Goal: Task Accomplishment & Management: Use online tool/utility

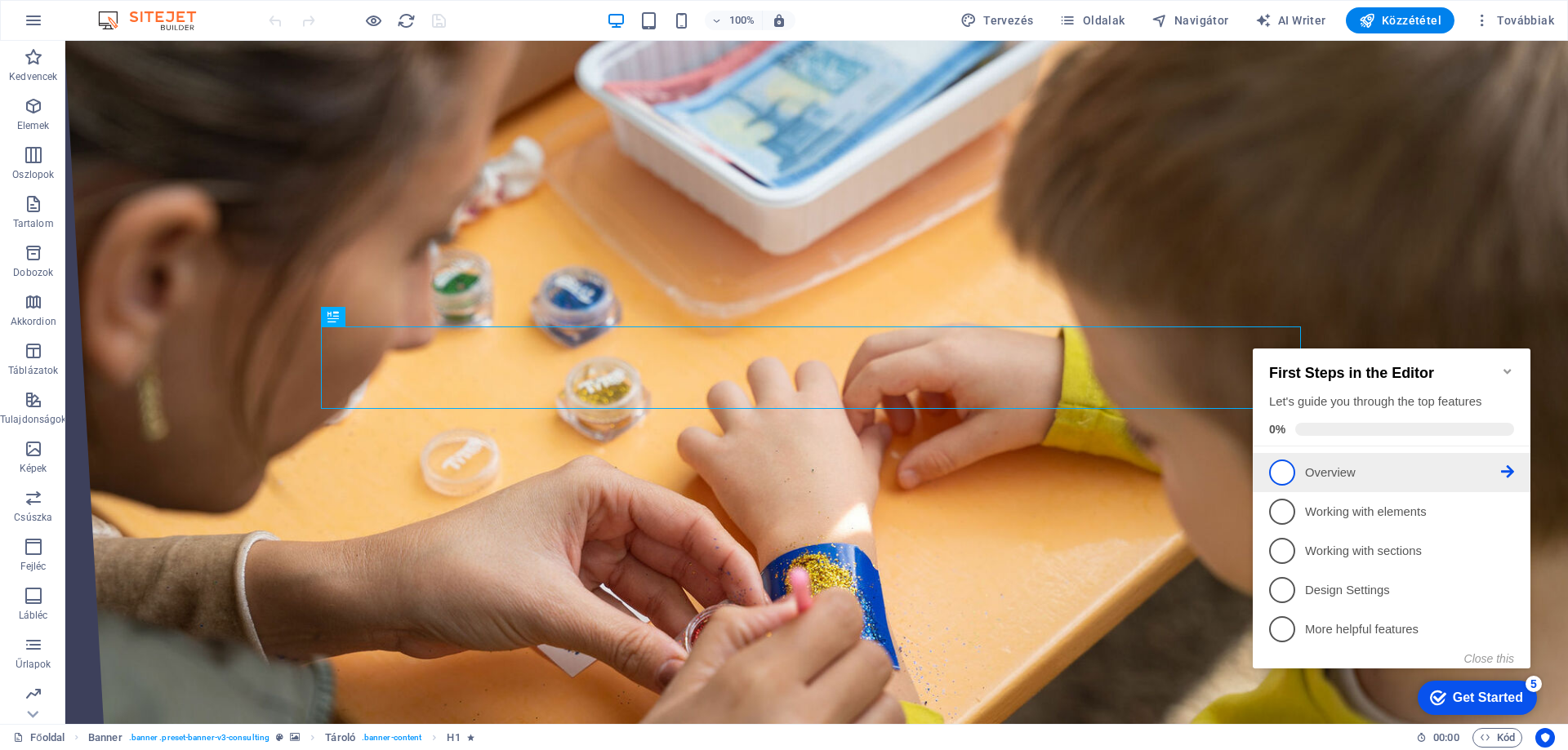
click at [1289, 474] on span "1" at bounding box center [1282, 472] width 26 height 26
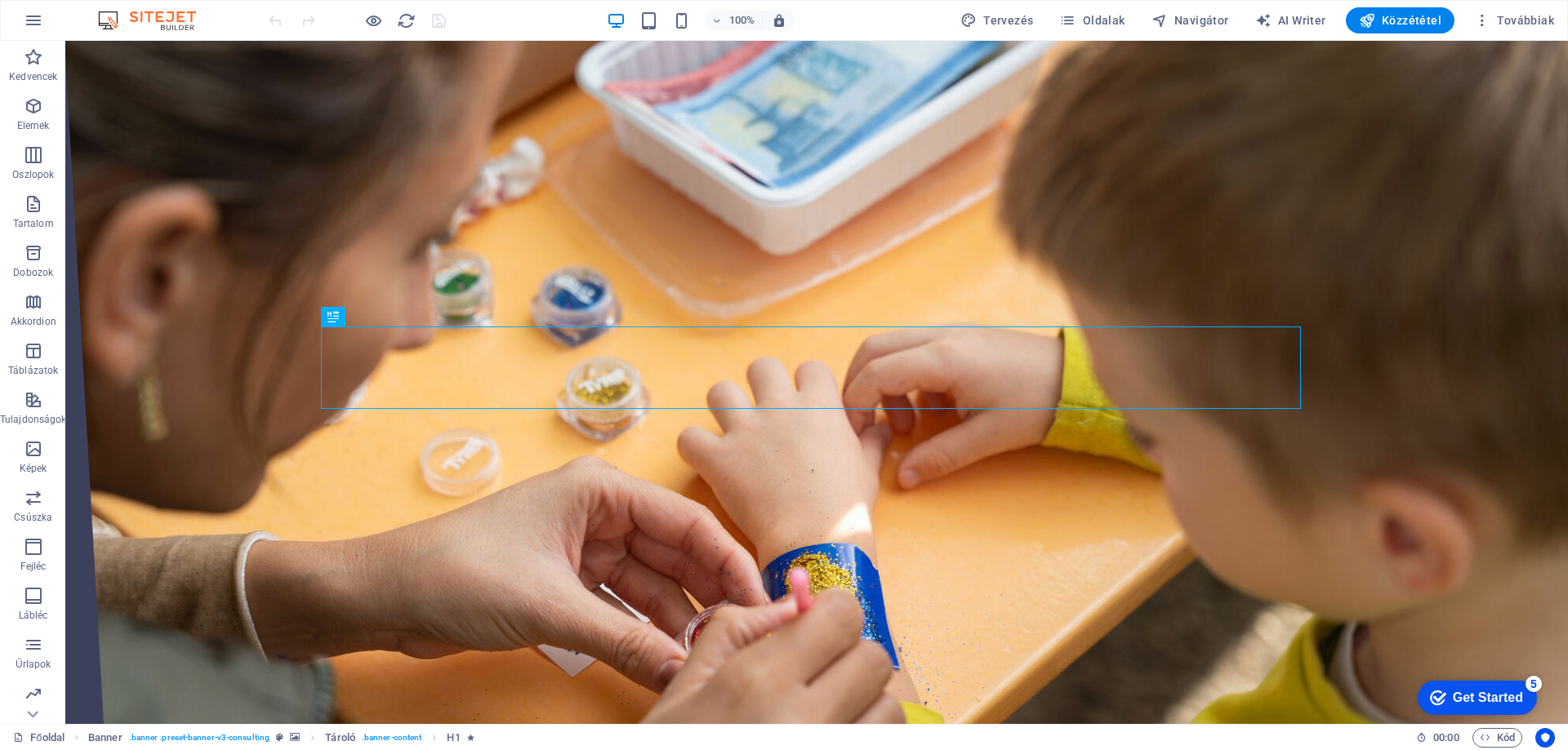
click at [1521, 700] on div "Get Started" at bounding box center [1487, 697] width 70 height 15
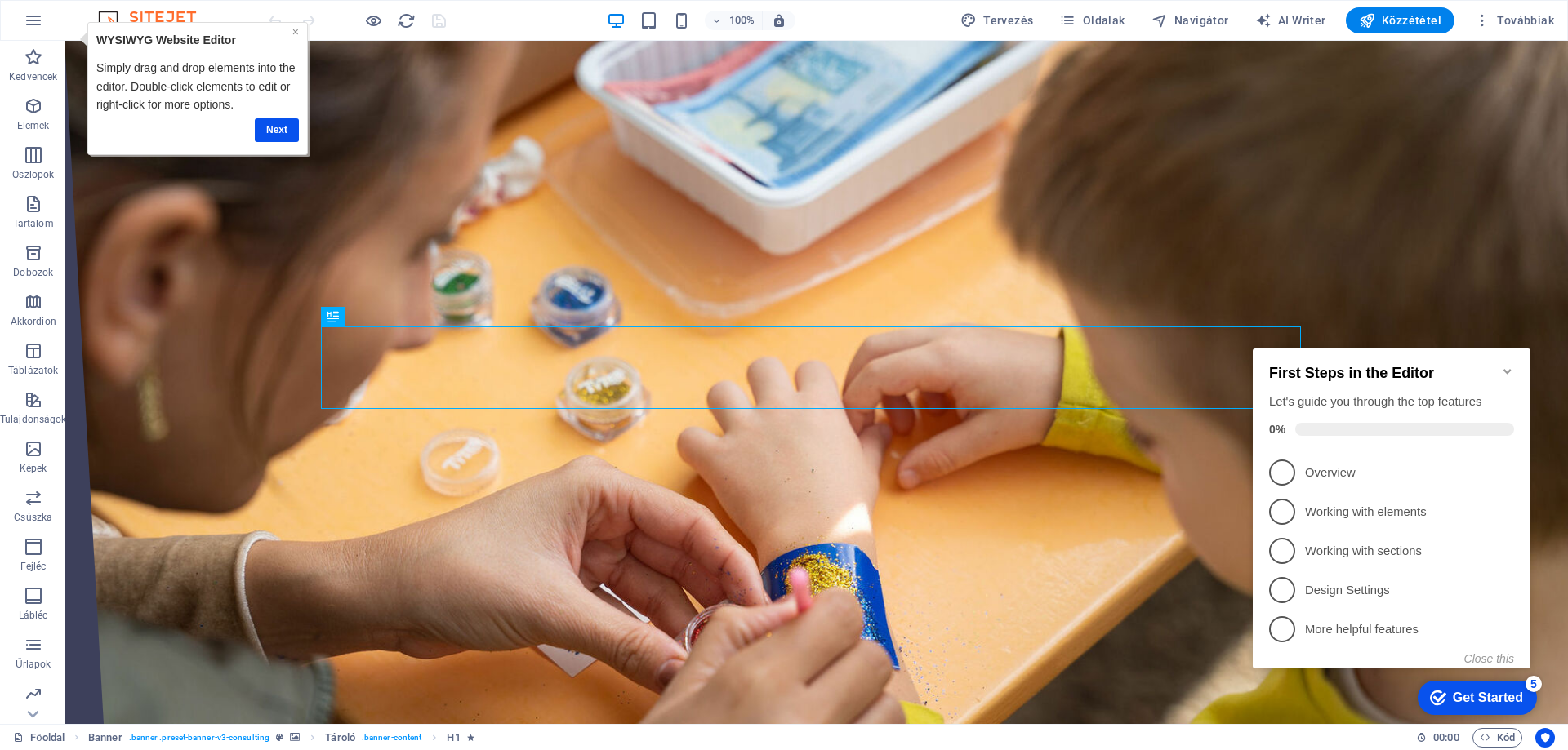
click at [298, 33] on link "×" at bounding box center [295, 31] width 7 height 13
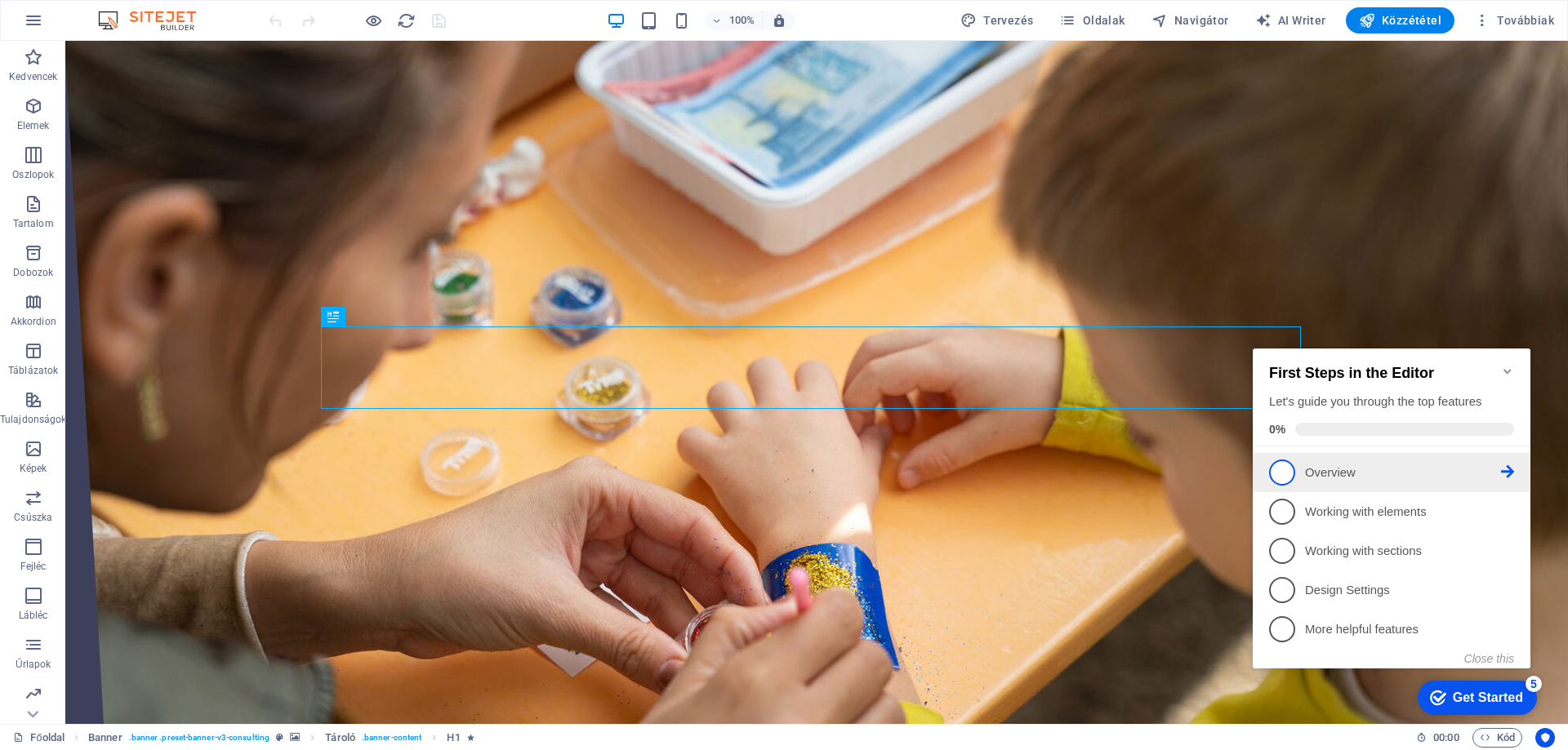
click at [1315, 470] on p "Overview - incomplete" at bounding box center [1403, 472] width 196 height 17
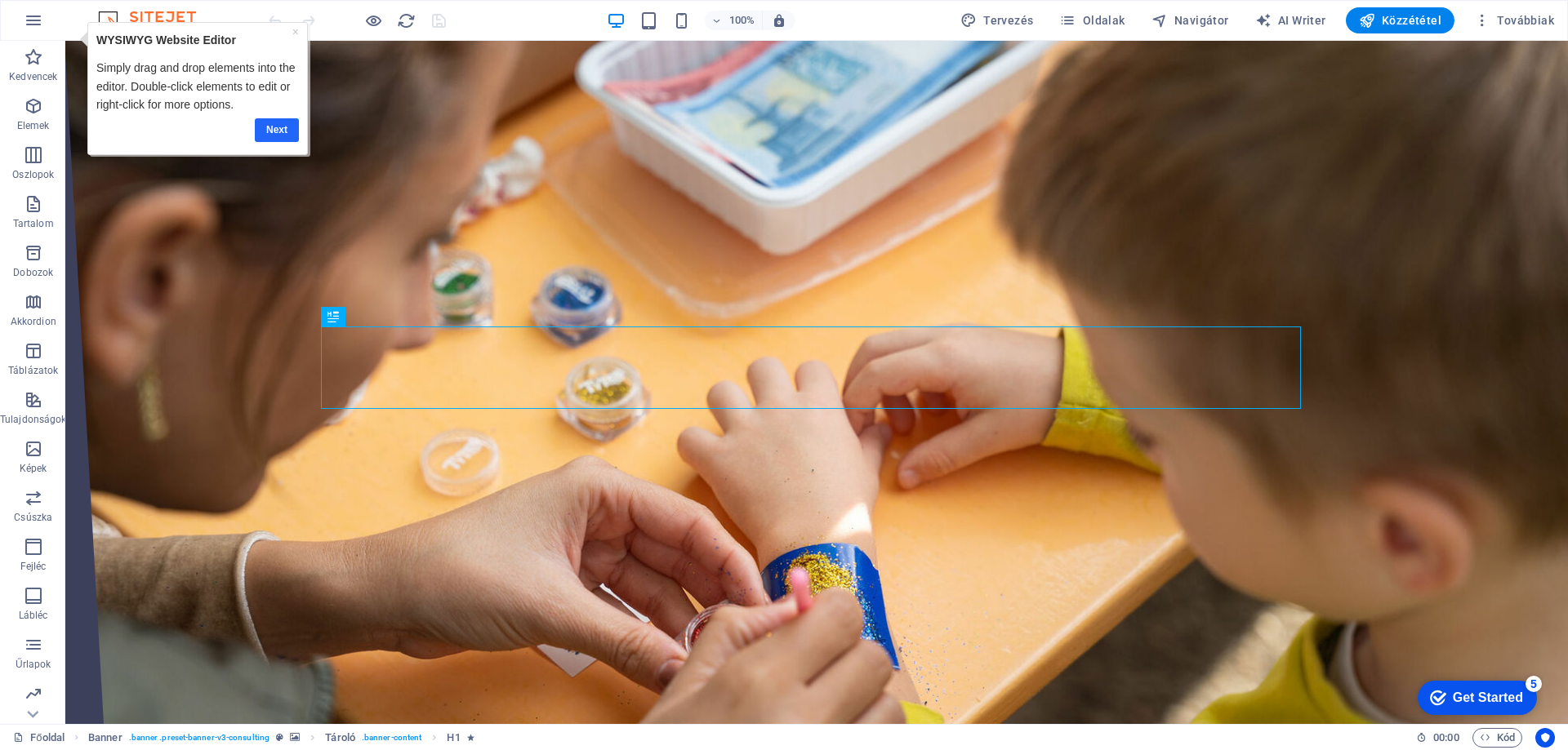
click at [293, 134] on link "Next" at bounding box center [277, 130] width 44 height 24
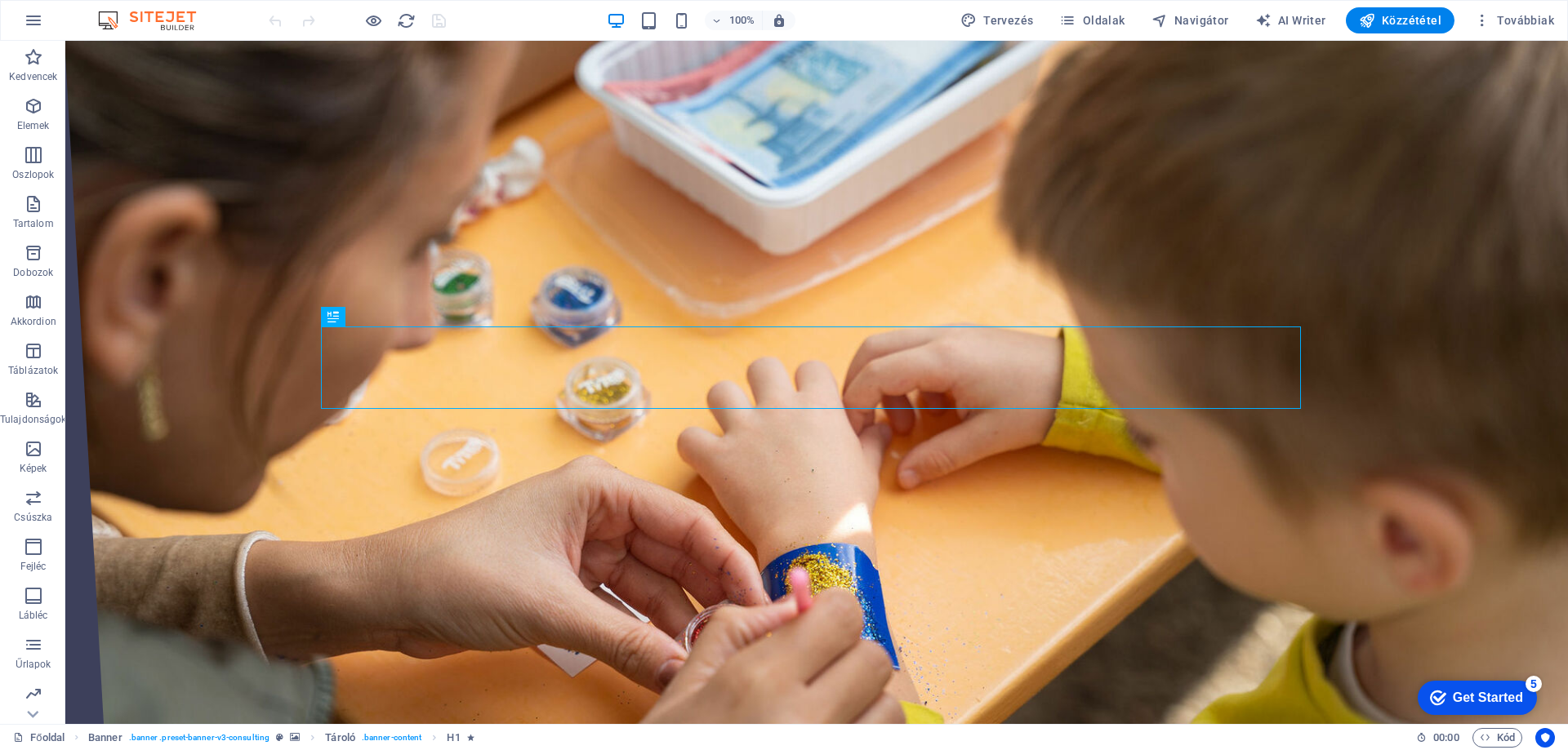
click at [1472, 697] on div "Get Started" at bounding box center [1487, 697] width 70 height 15
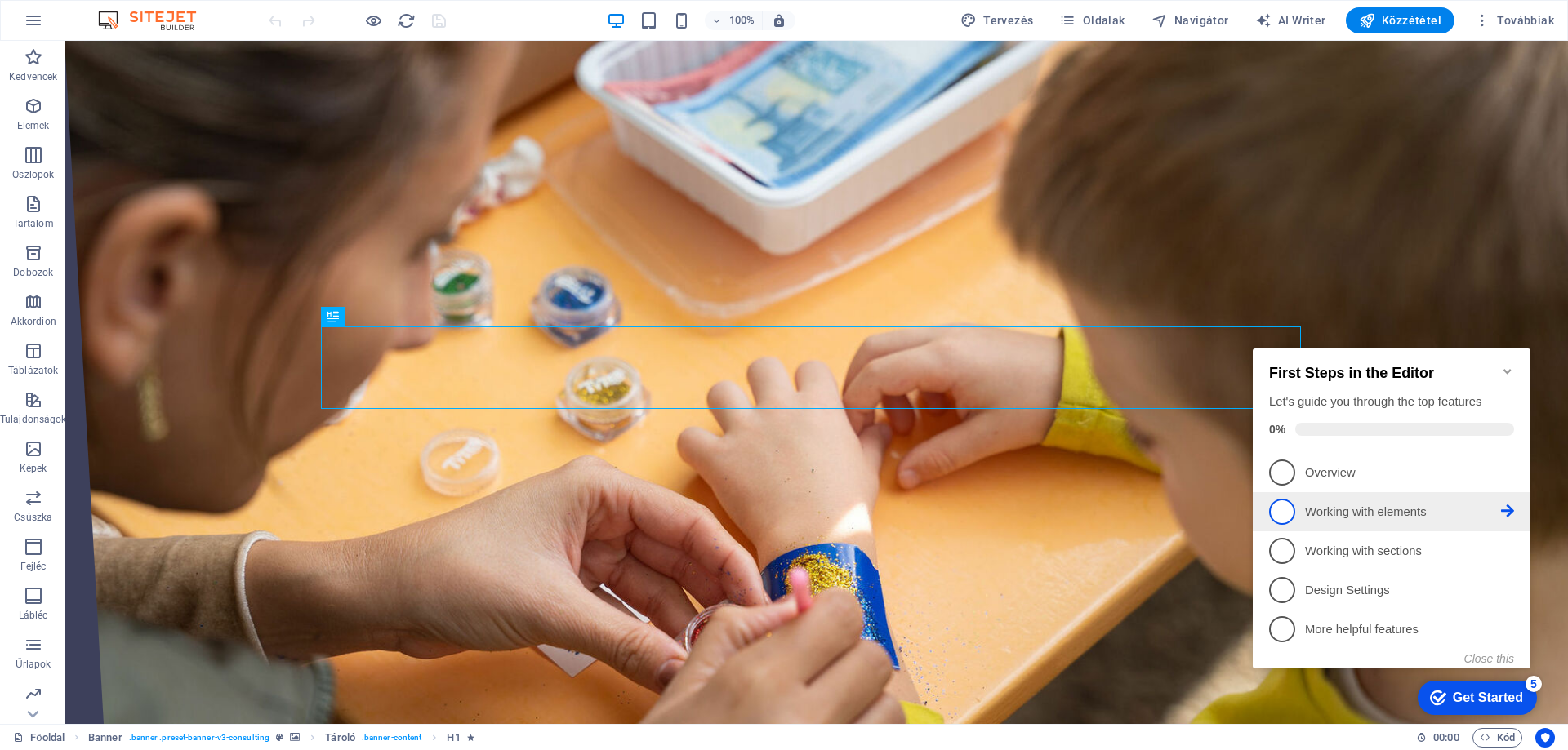
drag, startPoint x: 1276, startPoint y: 501, endPoint x: 1283, endPoint y: 509, distance: 10.6
click at [1277, 503] on span "2" at bounding box center [1282, 512] width 26 height 26
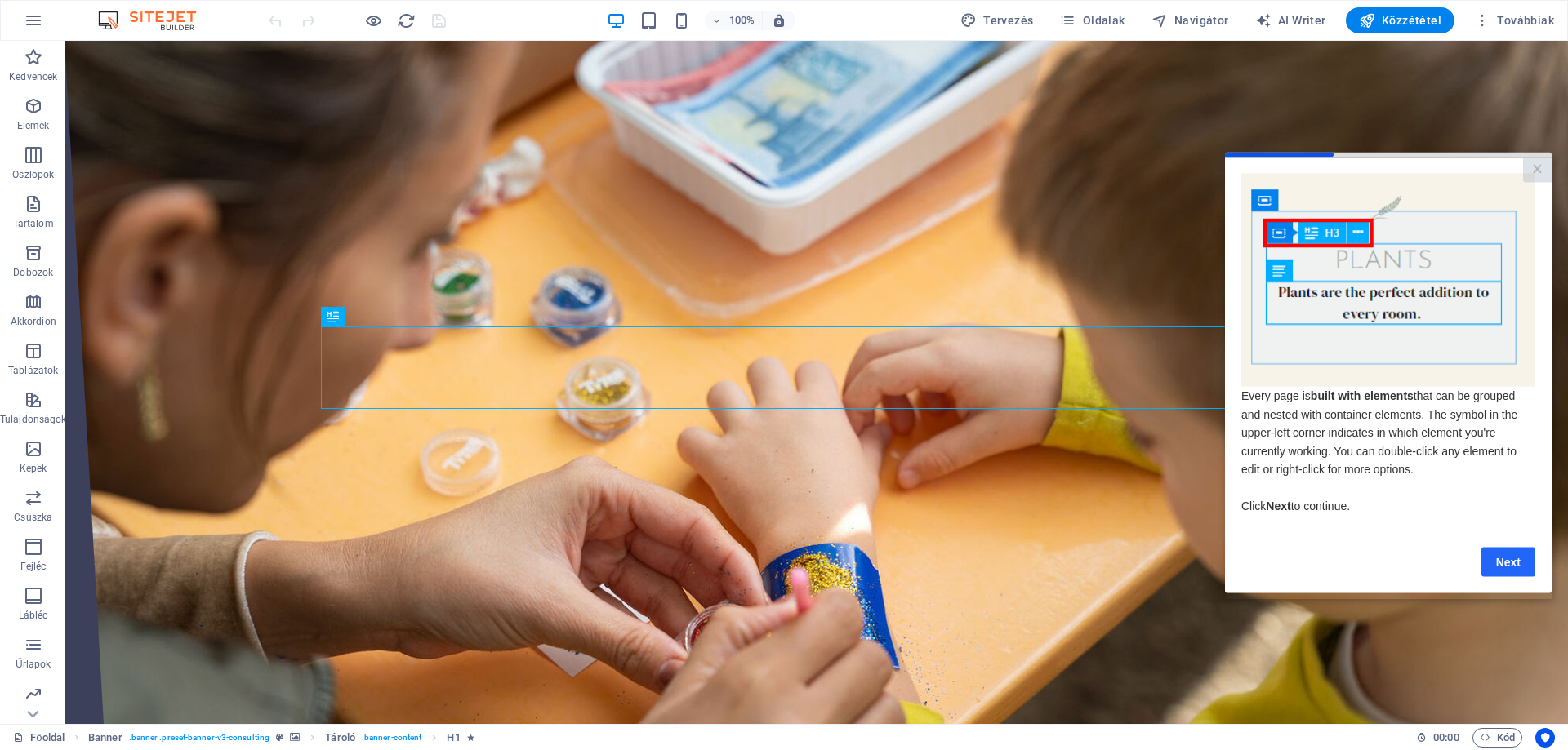
click at [1493, 570] on link "Next" at bounding box center [1508, 562] width 54 height 30
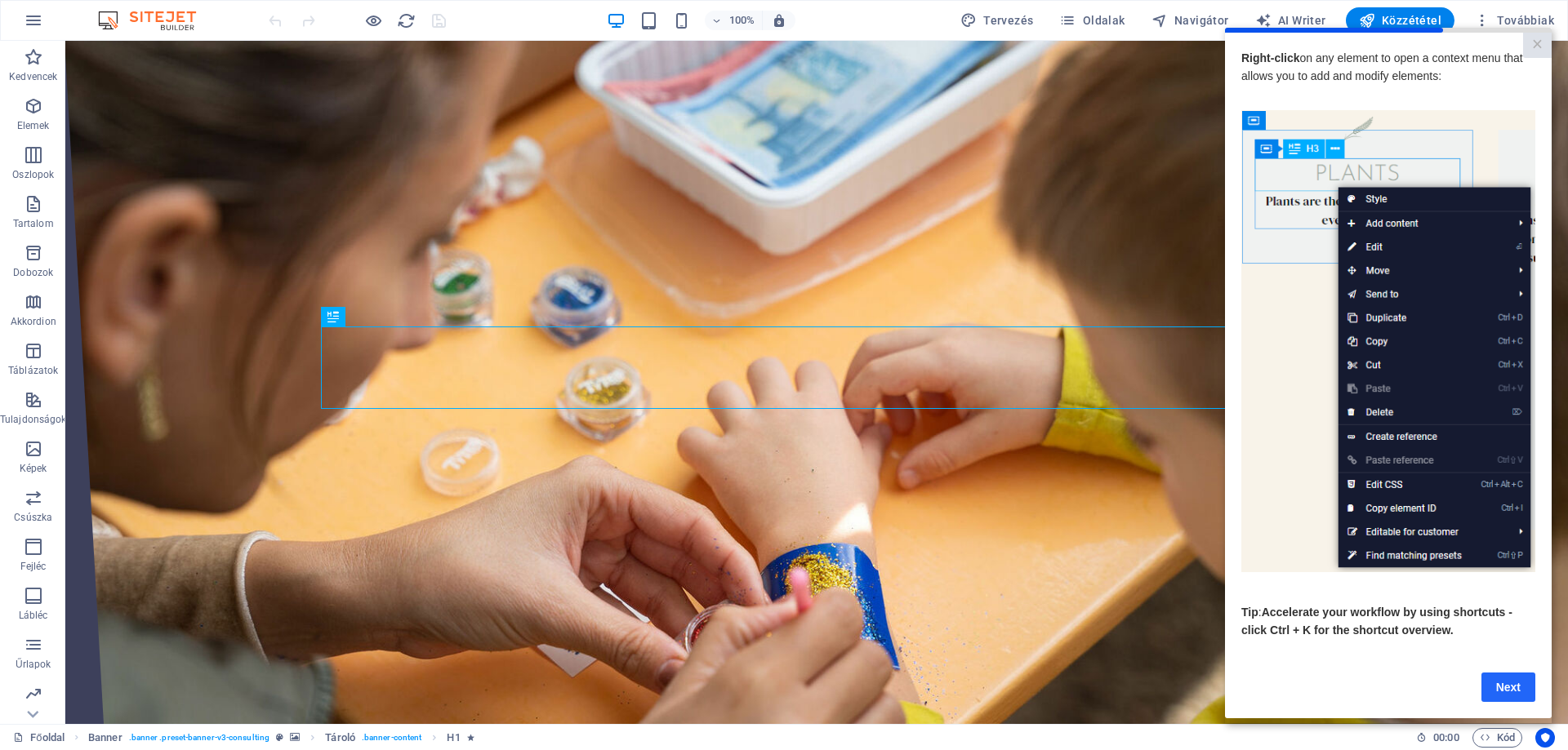
click at [1497, 695] on link "Next" at bounding box center [1508, 687] width 54 height 30
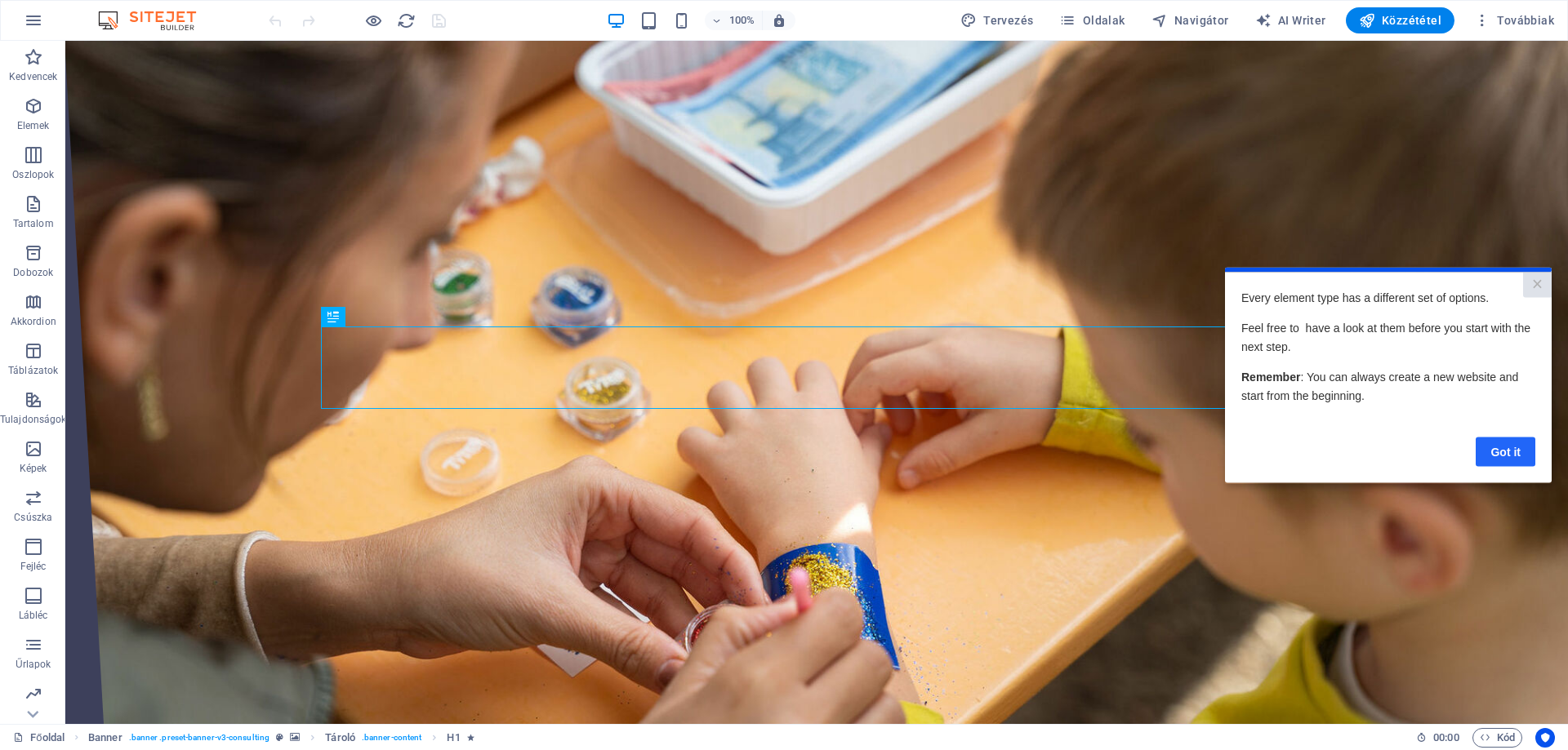
click at [1512, 437] on link "Got it" at bounding box center [1505, 452] width 60 height 30
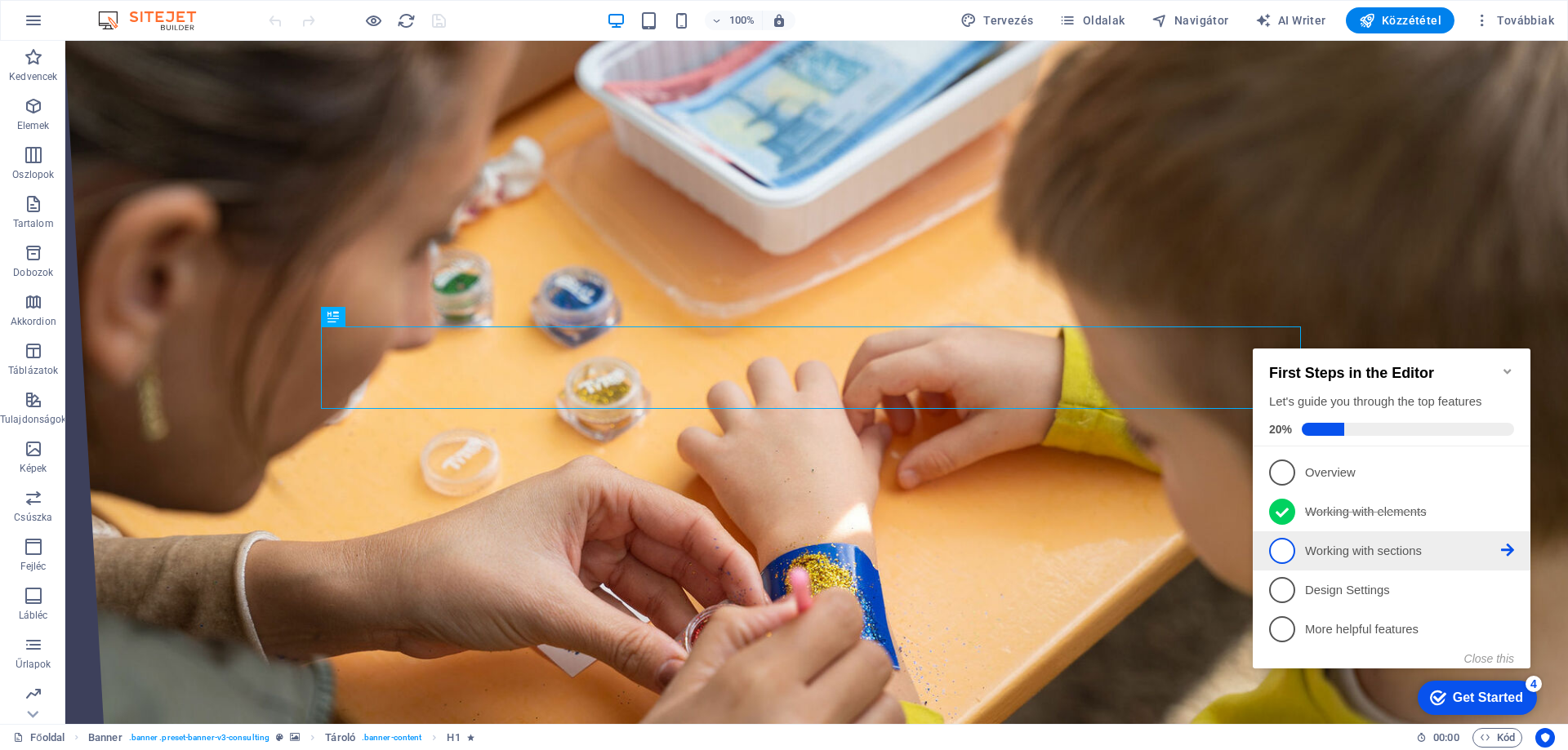
click at [1282, 550] on span "3" at bounding box center [1282, 551] width 26 height 26
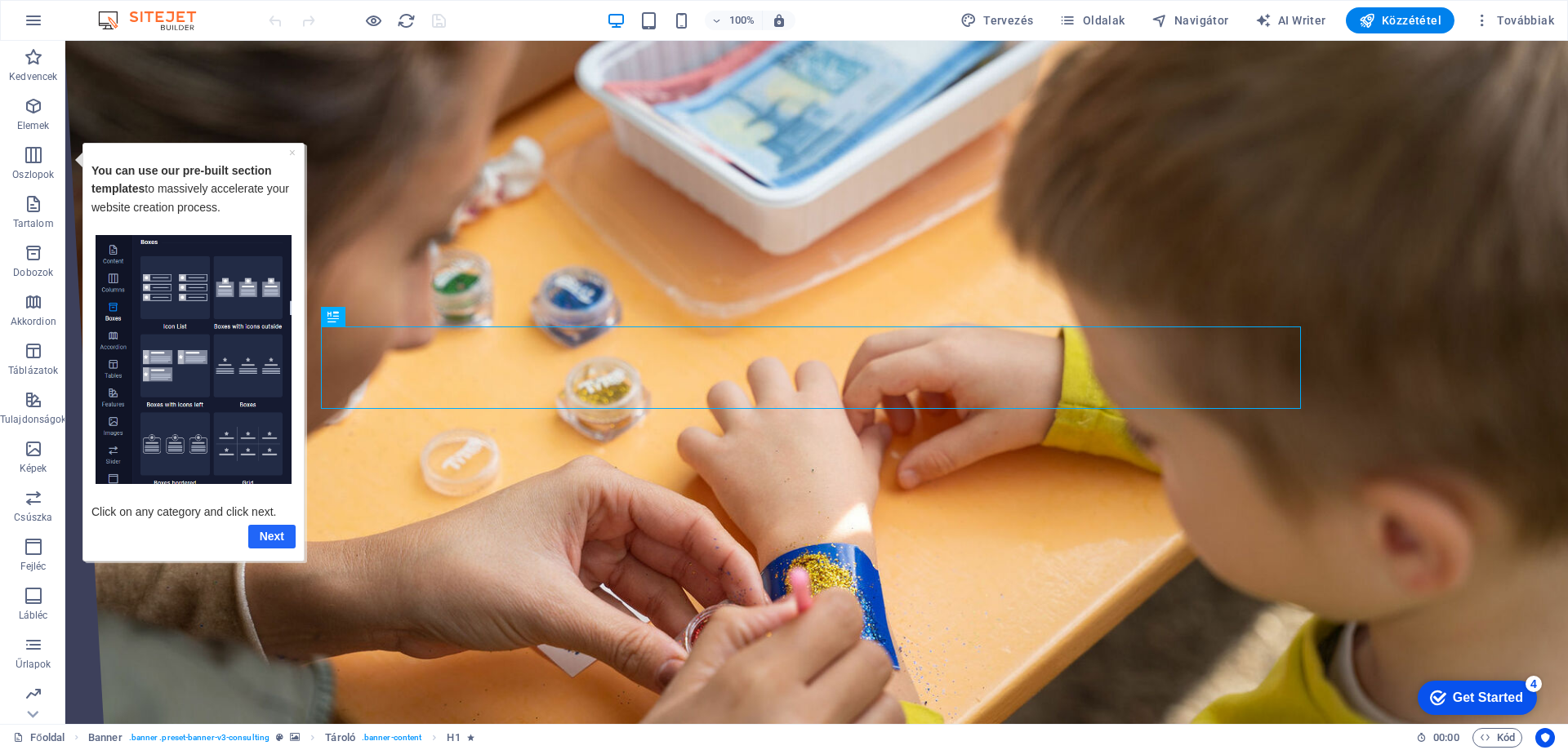
click at [274, 540] on link "Next" at bounding box center [272, 536] width 48 height 24
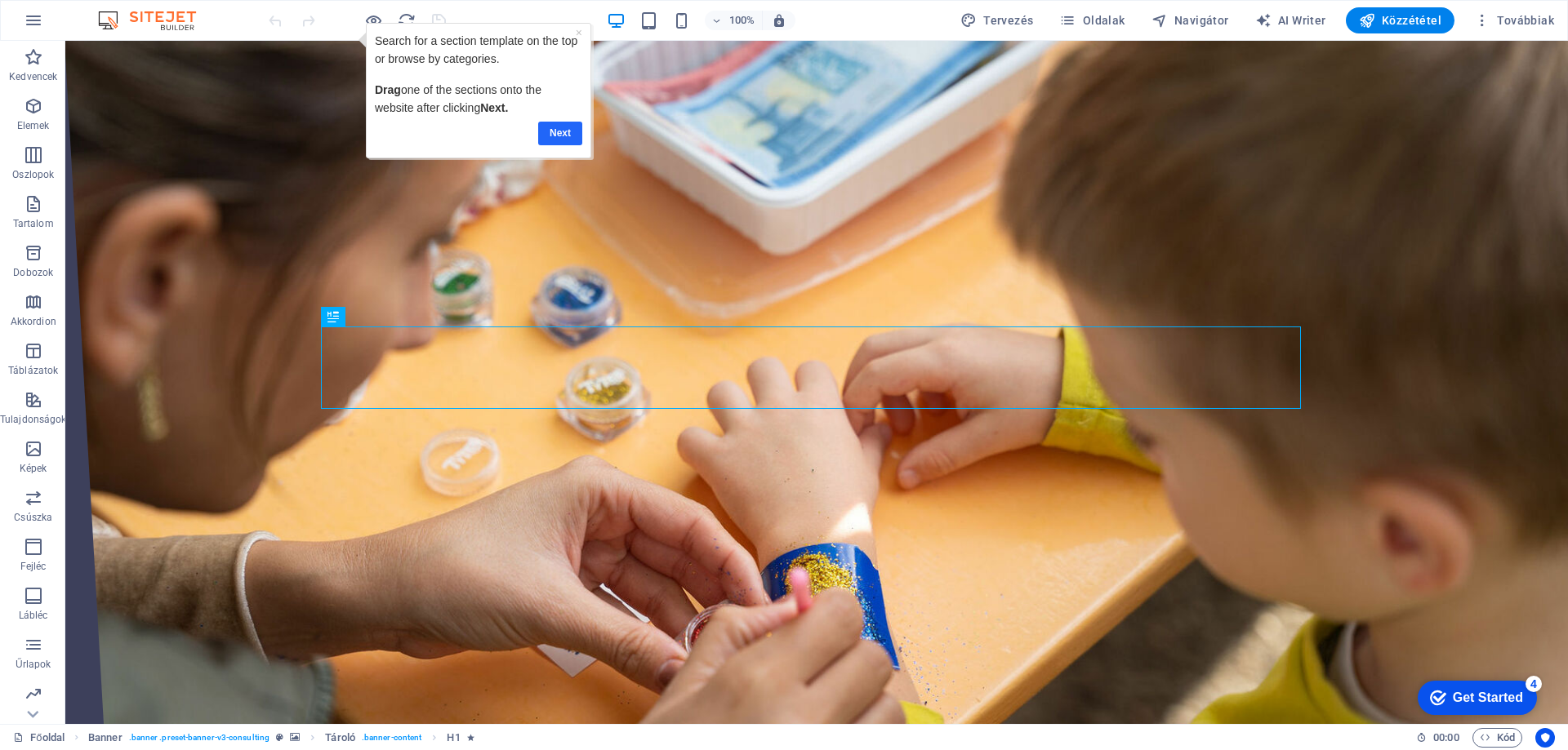
click at [565, 134] on link "Next" at bounding box center [560, 133] width 44 height 24
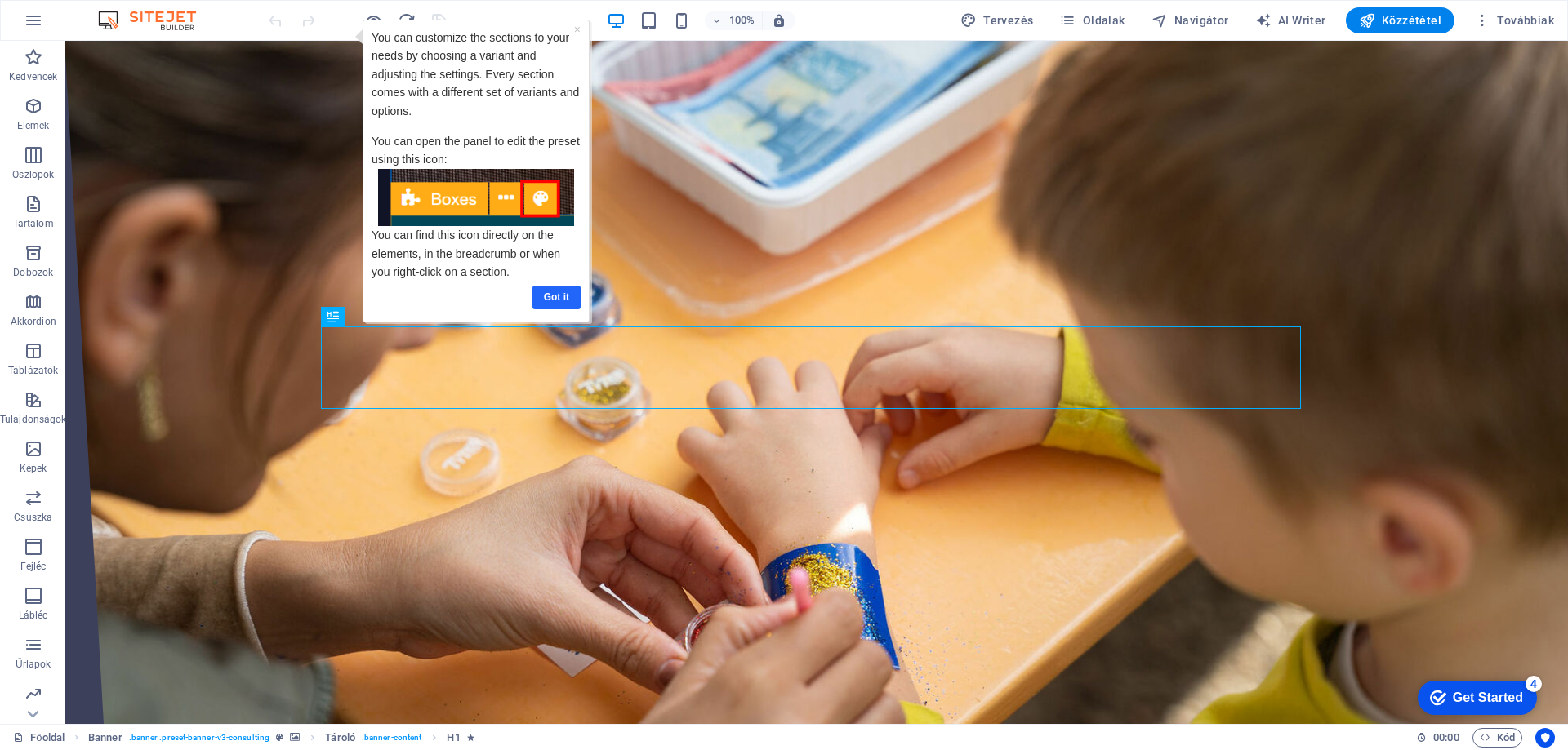
click at [568, 297] on link "Got it" at bounding box center [556, 298] width 48 height 24
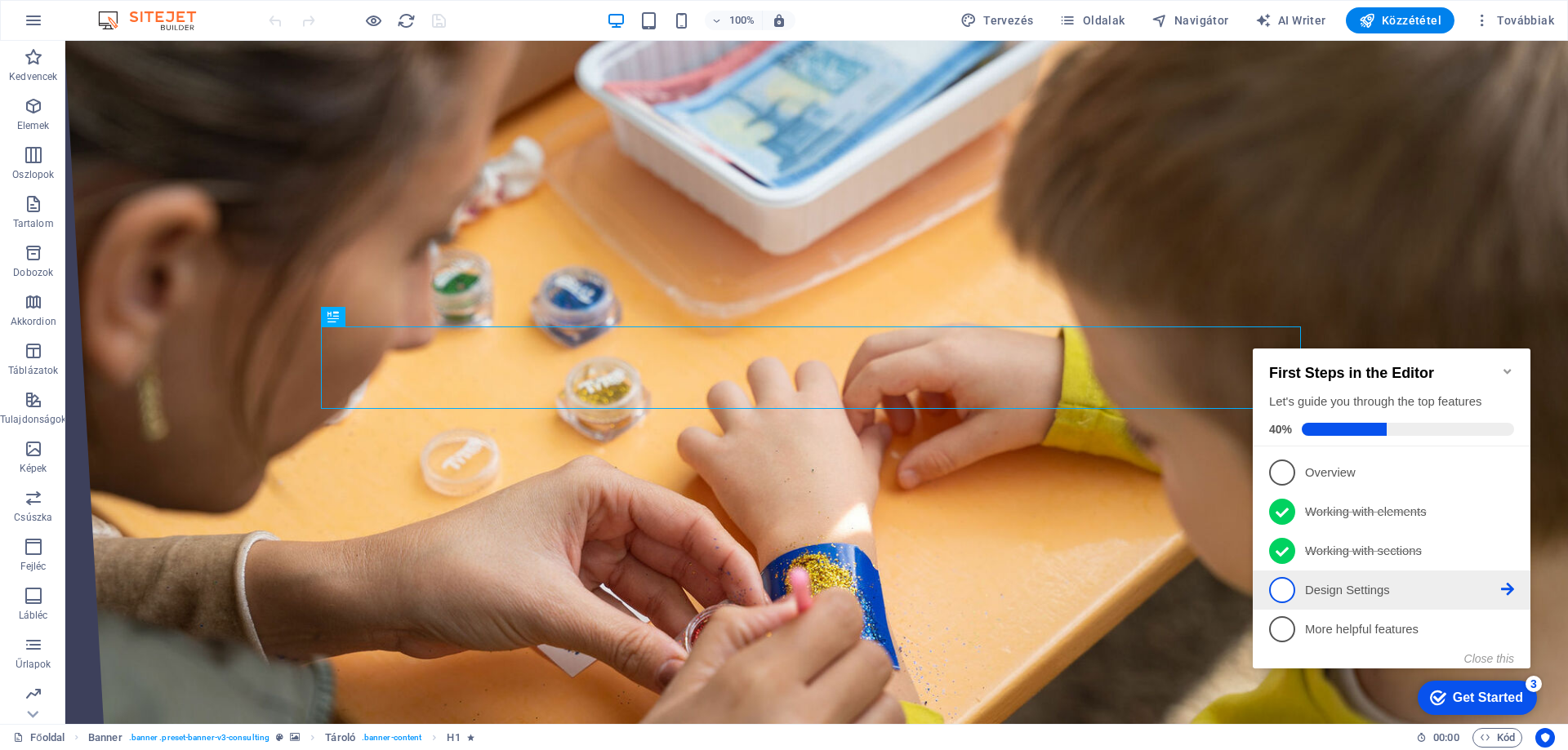
click at [1369, 582] on p "Design Settings - incomplete" at bounding box center [1403, 590] width 196 height 17
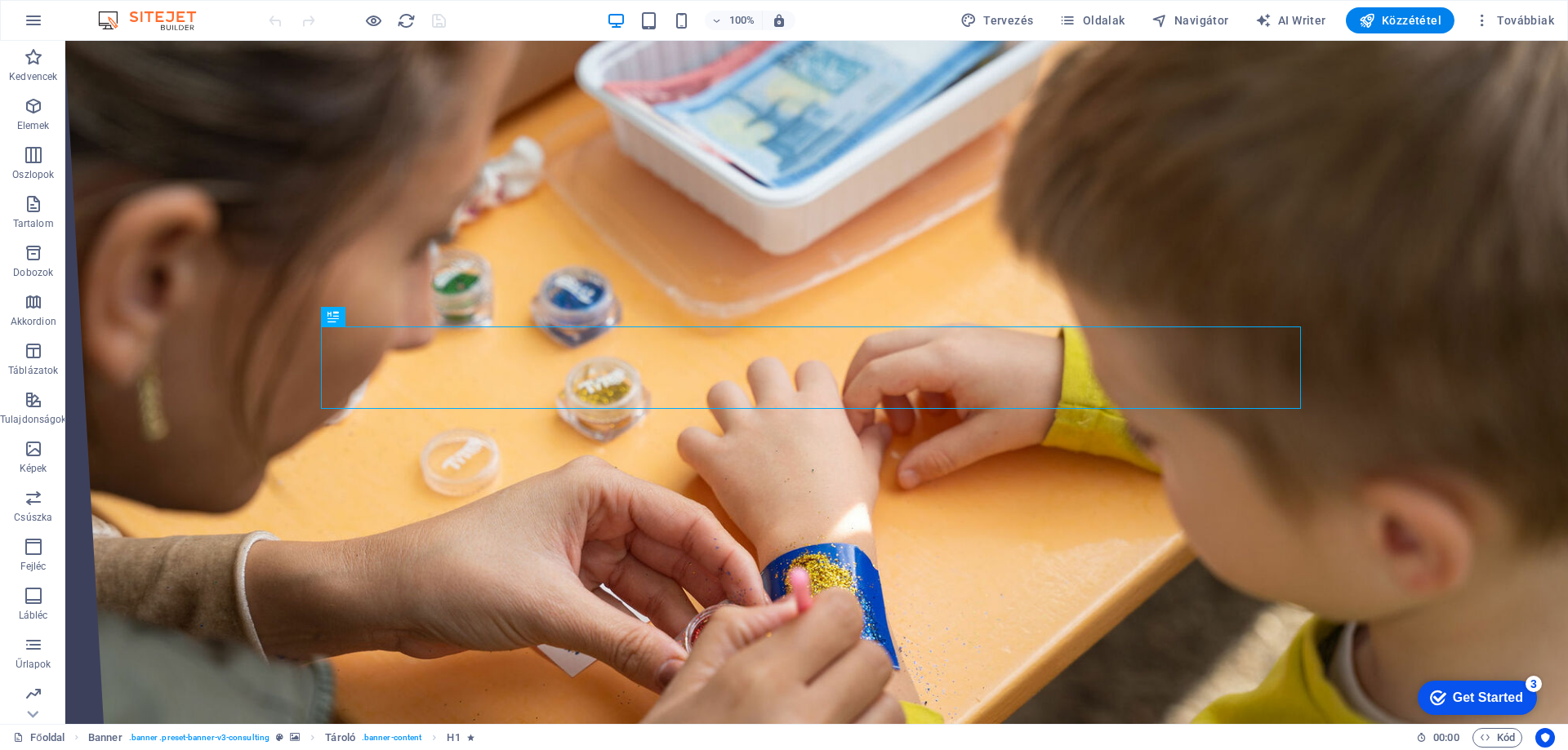
click at [1462, 699] on div "Get Started" at bounding box center [1487, 697] width 70 height 15
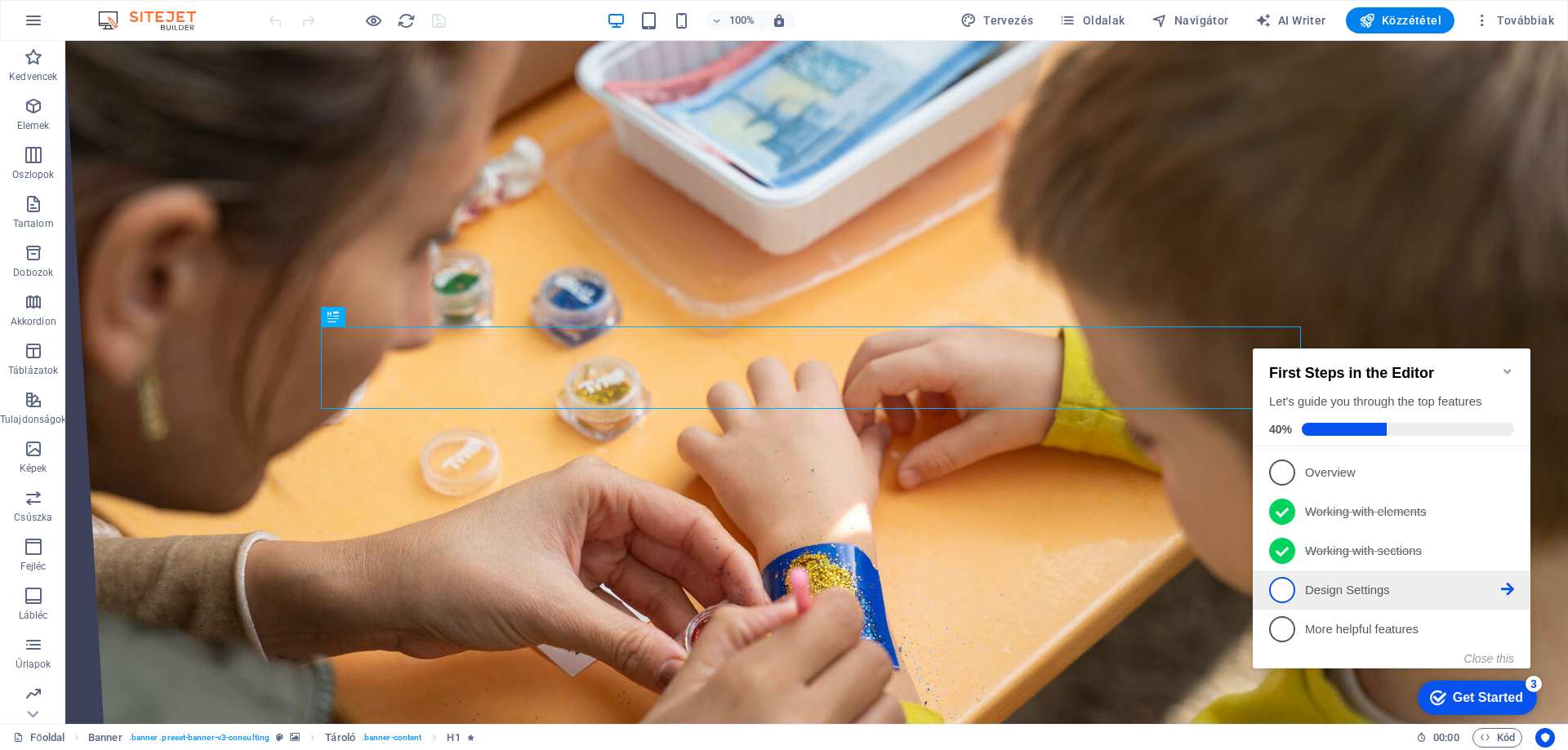
click at [1292, 590] on span "4" at bounding box center [1282, 590] width 26 height 26
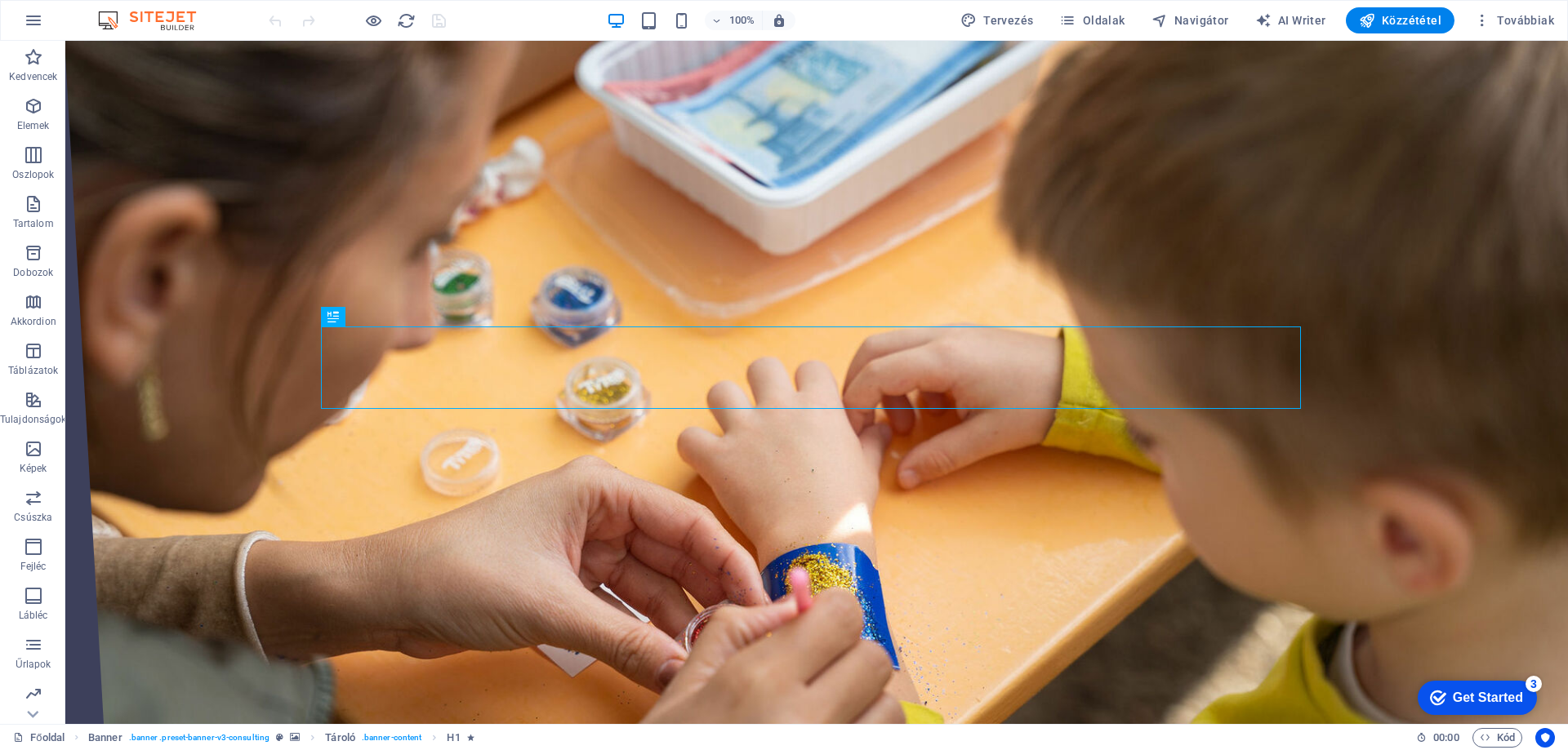
click at [1476, 698] on div "Get Started" at bounding box center [1487, 697] width 70 height 15
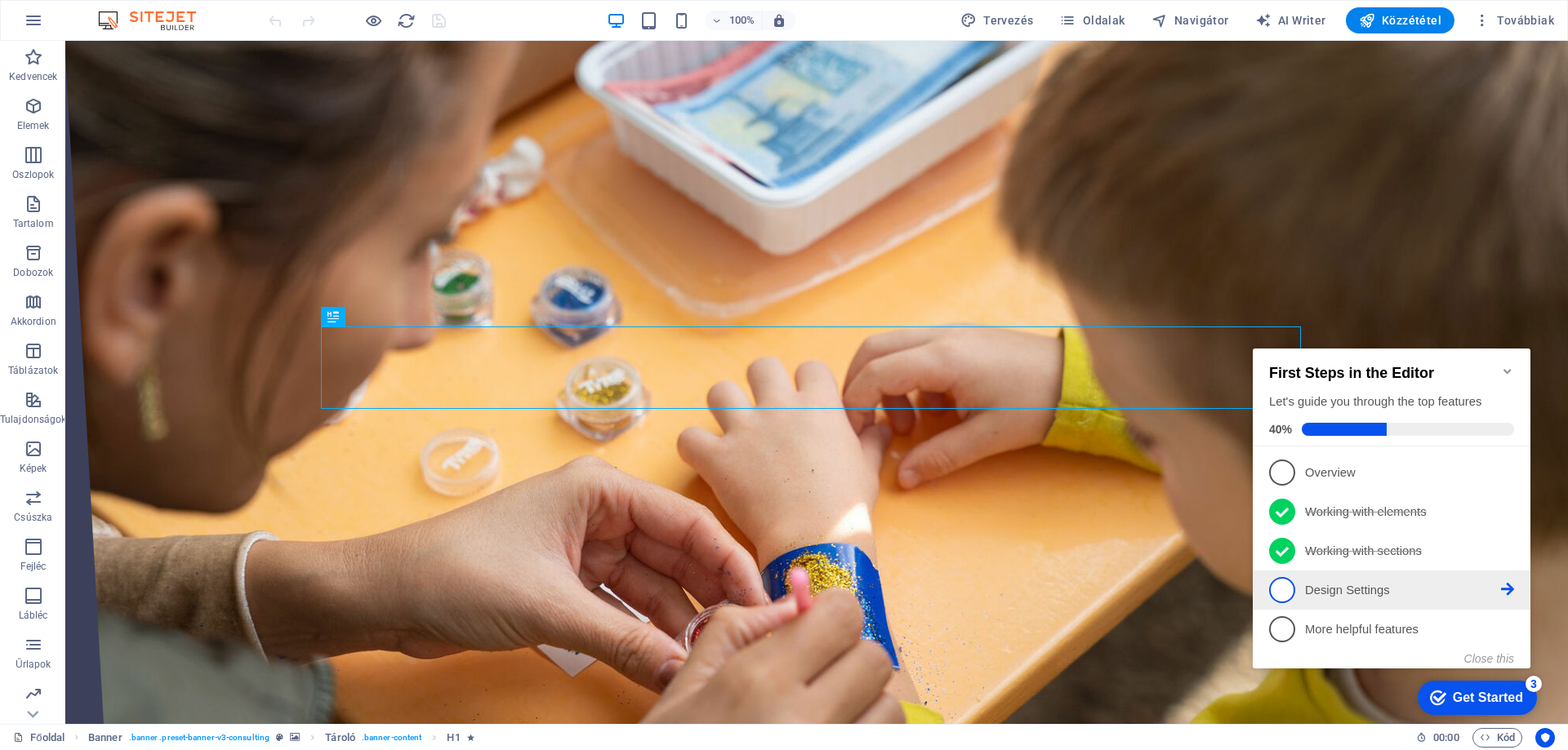
click at [1510, 478] on icon at bounding box center [1506, 471] width 13 height 13
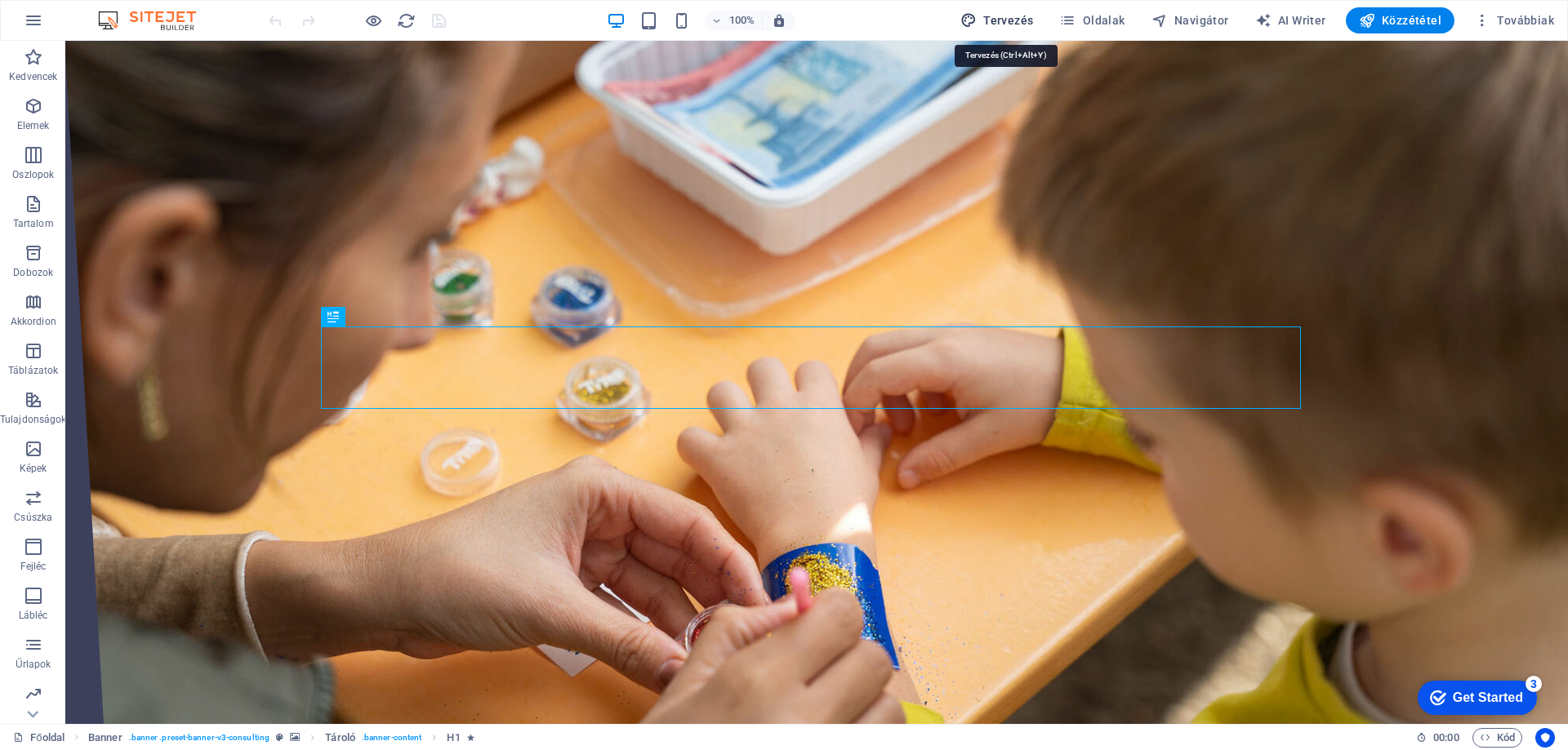
click at [992, 26] on span "Tervezés" at bounding box center [997, 20] width 74 height 16
select select "px"
select select "400"
select select "px"
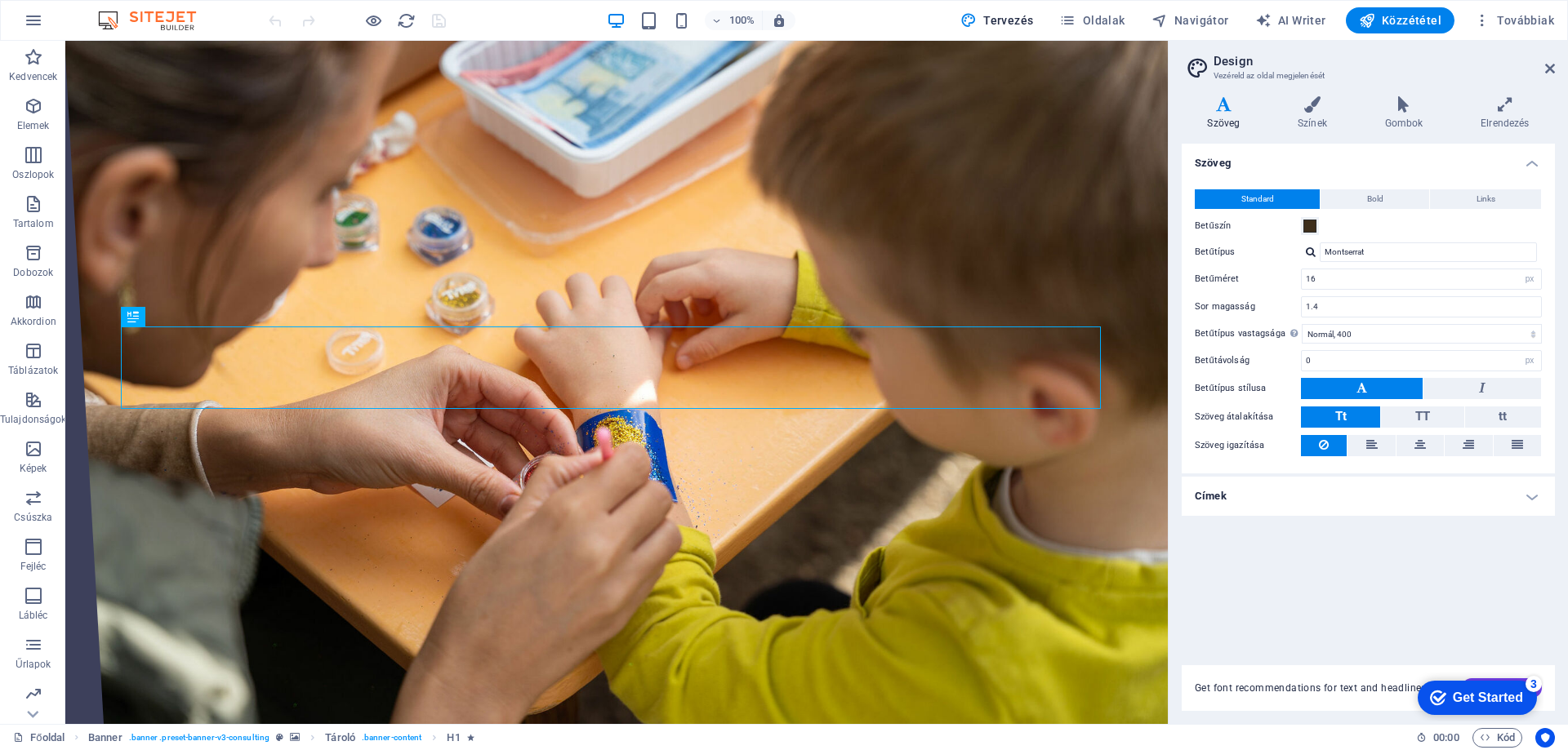
click at [1473, 704] on div "Get Started" at bounding box center [1487, 697] width 70 height 15
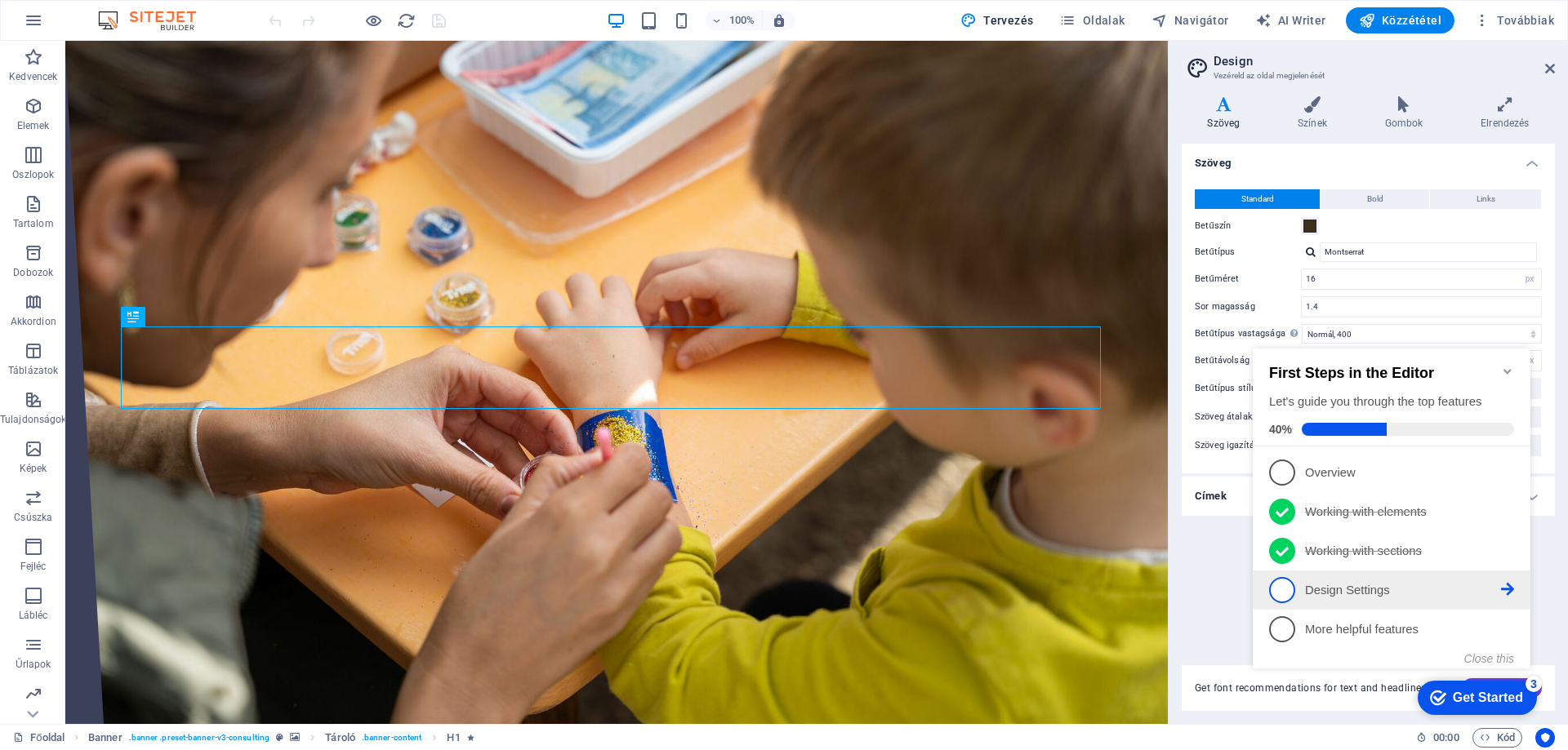
click at [1350, 598] on link "4 Design Settings - incomplete" at bounding box center [1392, 590] width 245 height 26
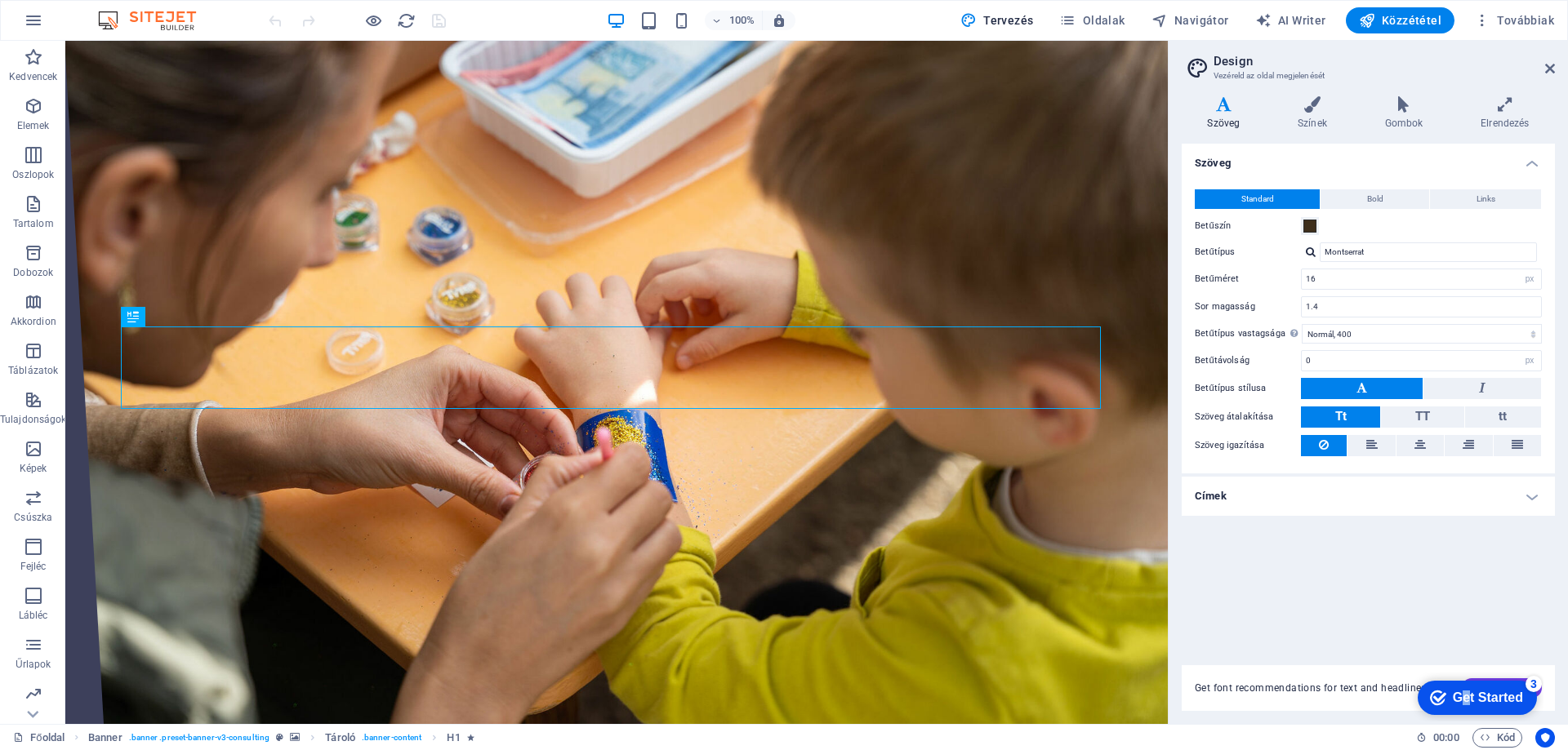
drag, startPoint x: 1461, startPoint y: 691, endPoint x: 1619, endPoint y: 1022, distance: 366.8
click at [1460, 690] on div "Get Started" at bounding box center [1487, 697] width 70 height 15
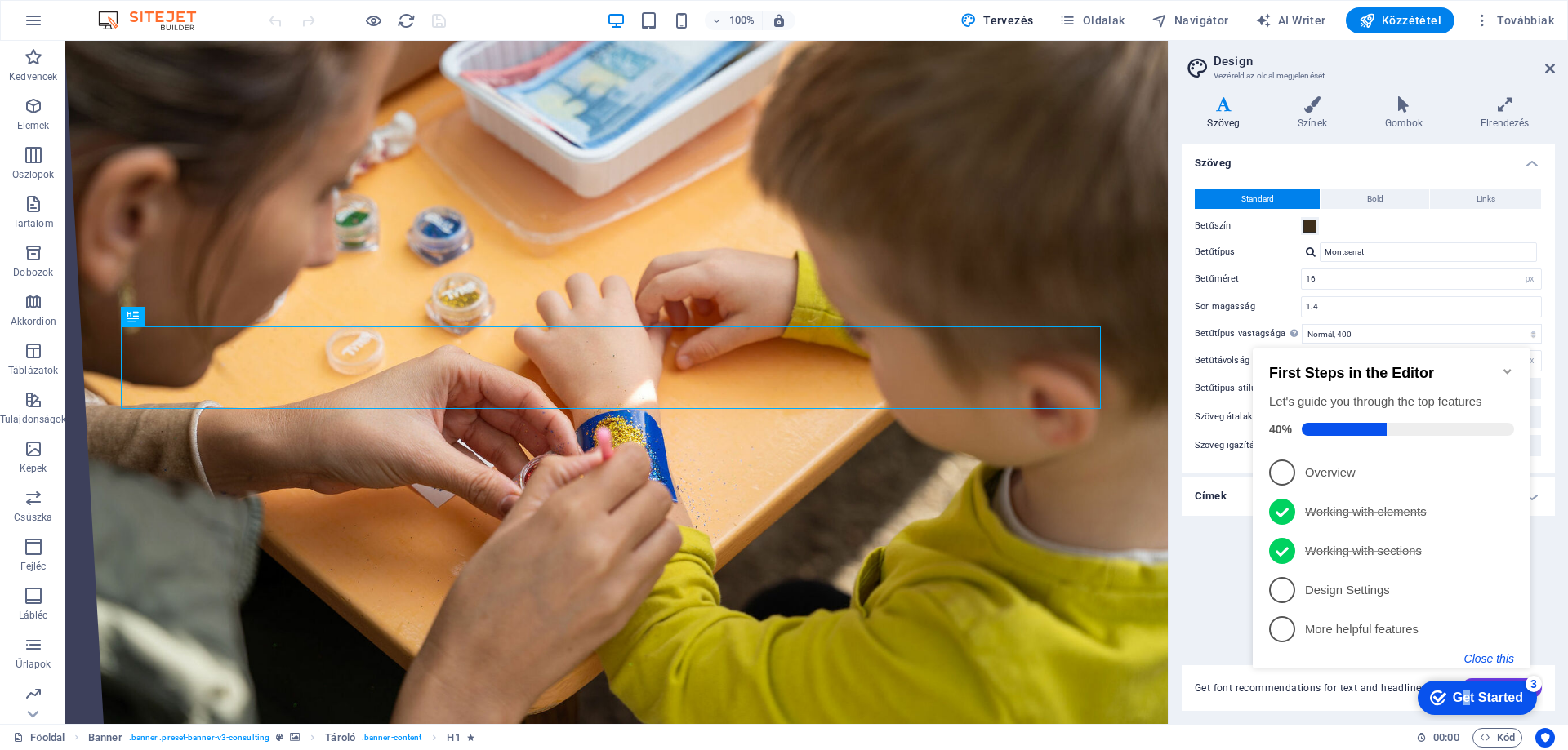
click at [1508, 663] on button "Close this" at bounding box center [1489, 658] width 50 height 13
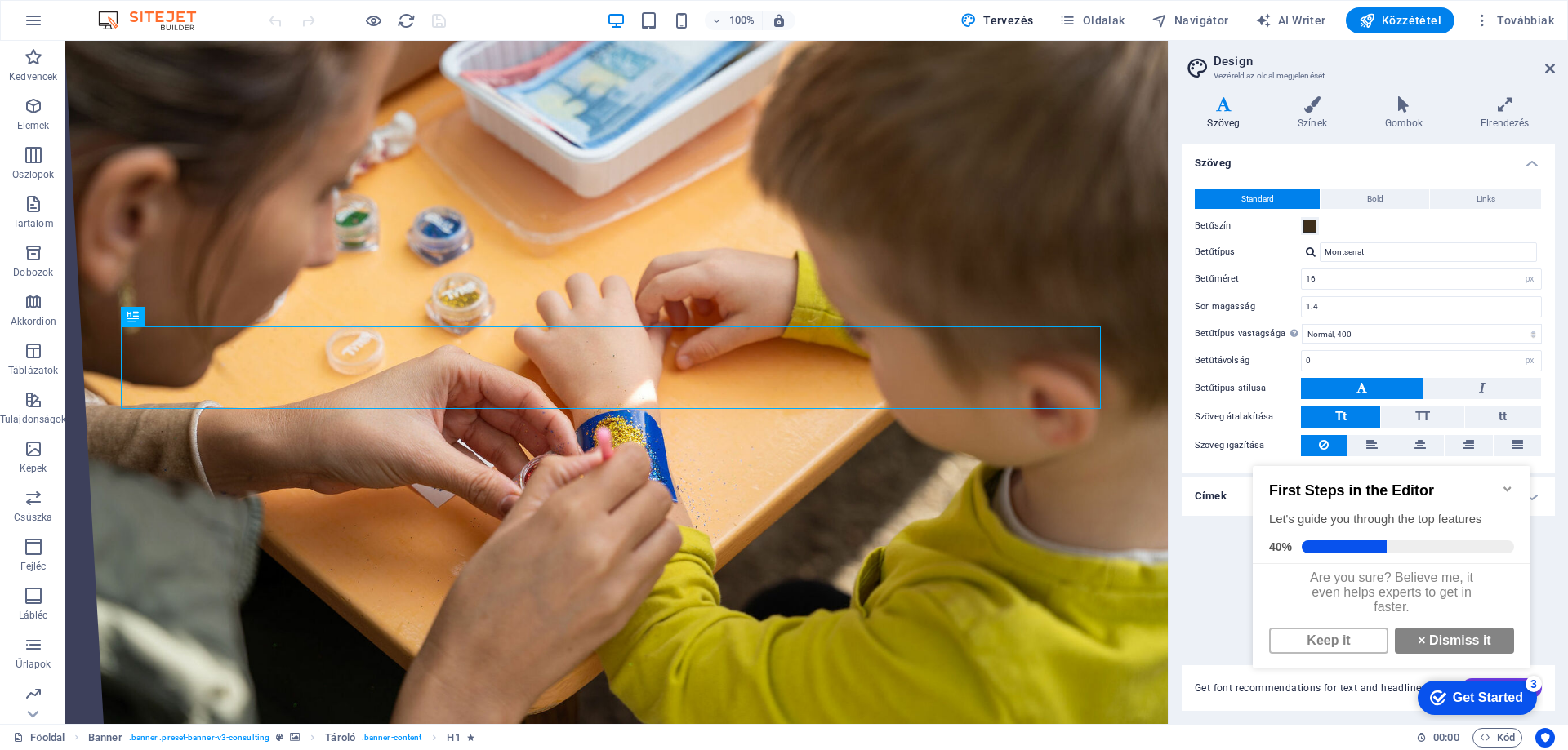
click at [1537, 688] on div "3" at bounding box center [1533, 684] width 16 height 16
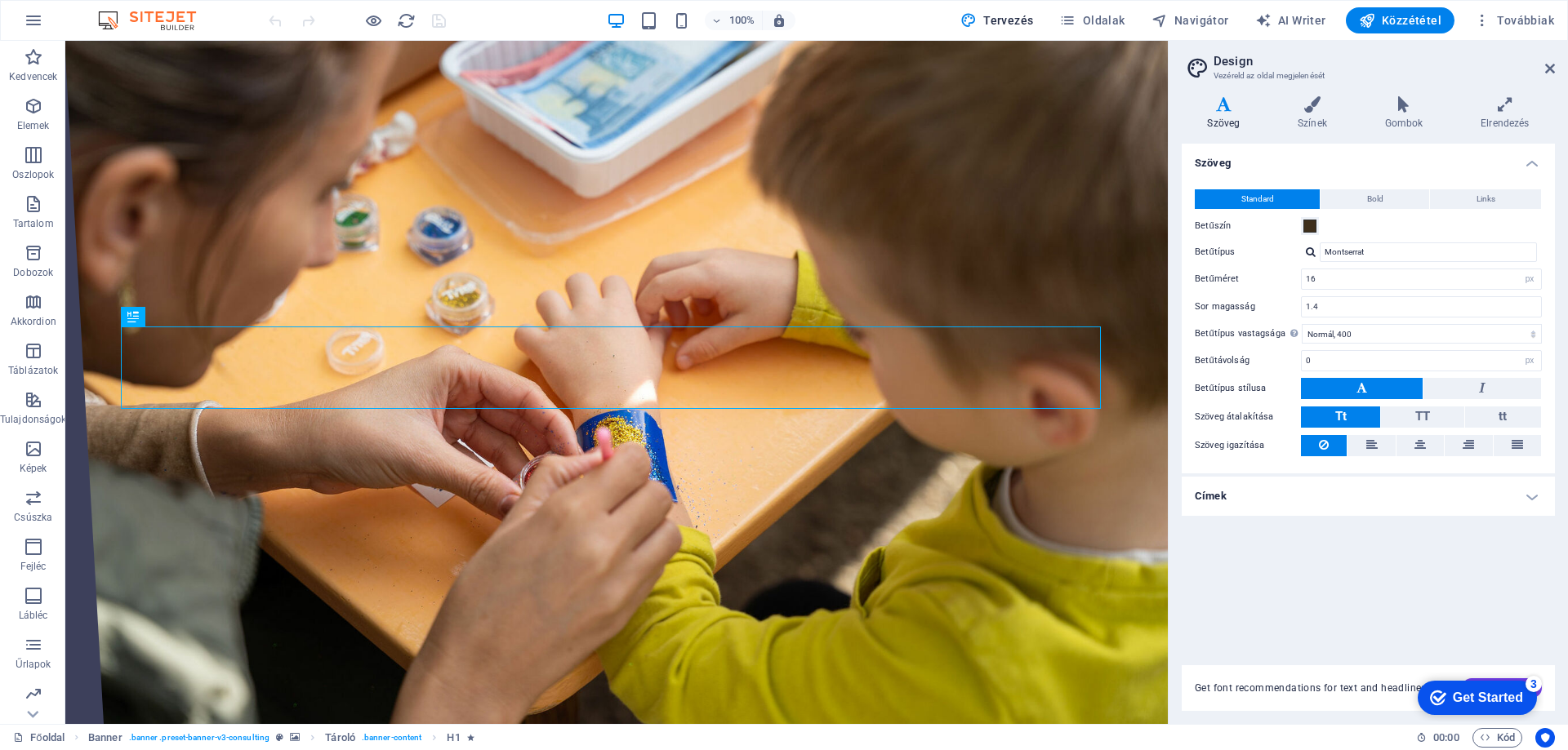
click div "checkmark Get Started 3 First Steps in the Editor Let's guide you through the t…"
click at [1536, 686] on div "3" at bounding box center [1533, 684] width 16 height 16
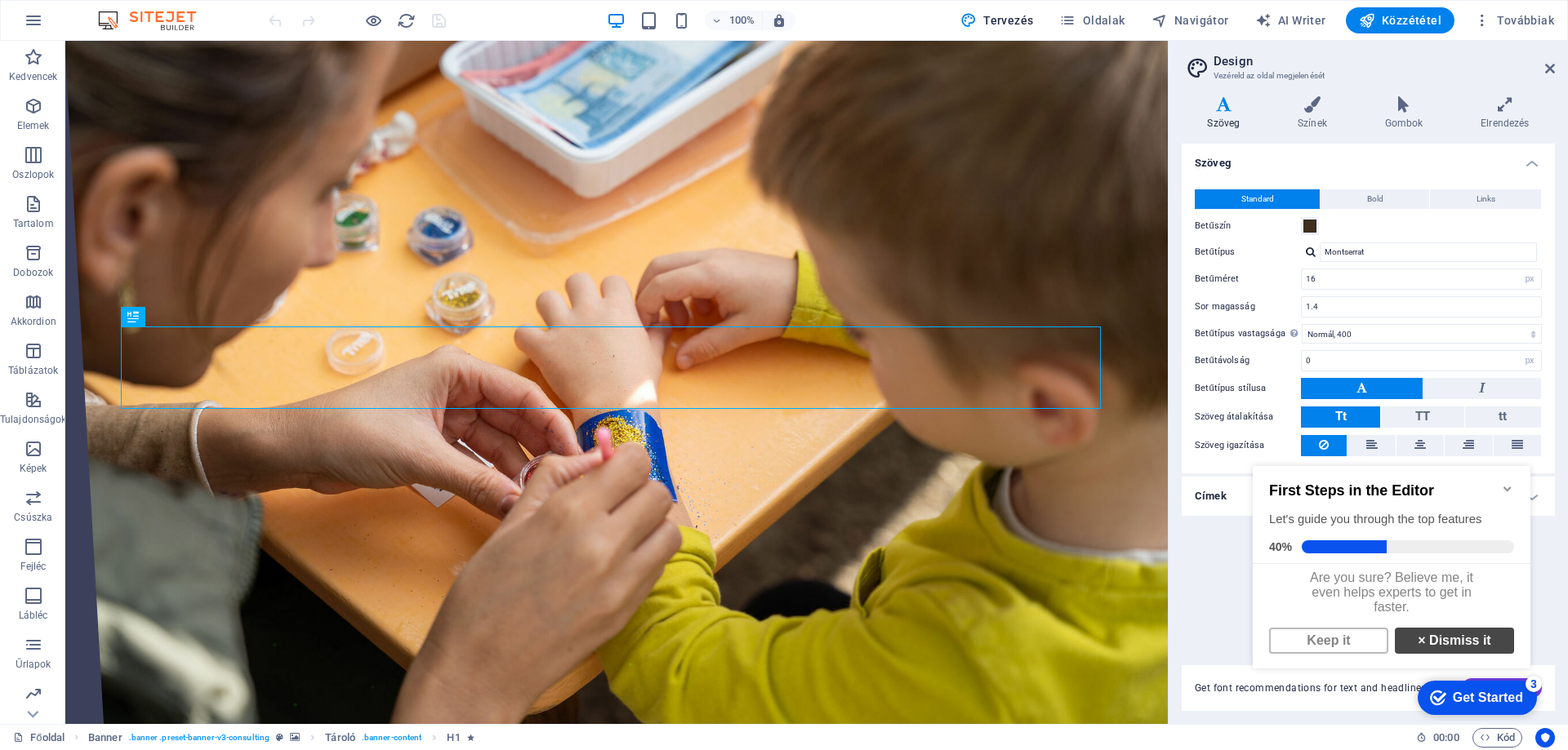
click at [1419, 646] on link "× Dismiss it" at bounding box center [1454, 640] width 120 height 26
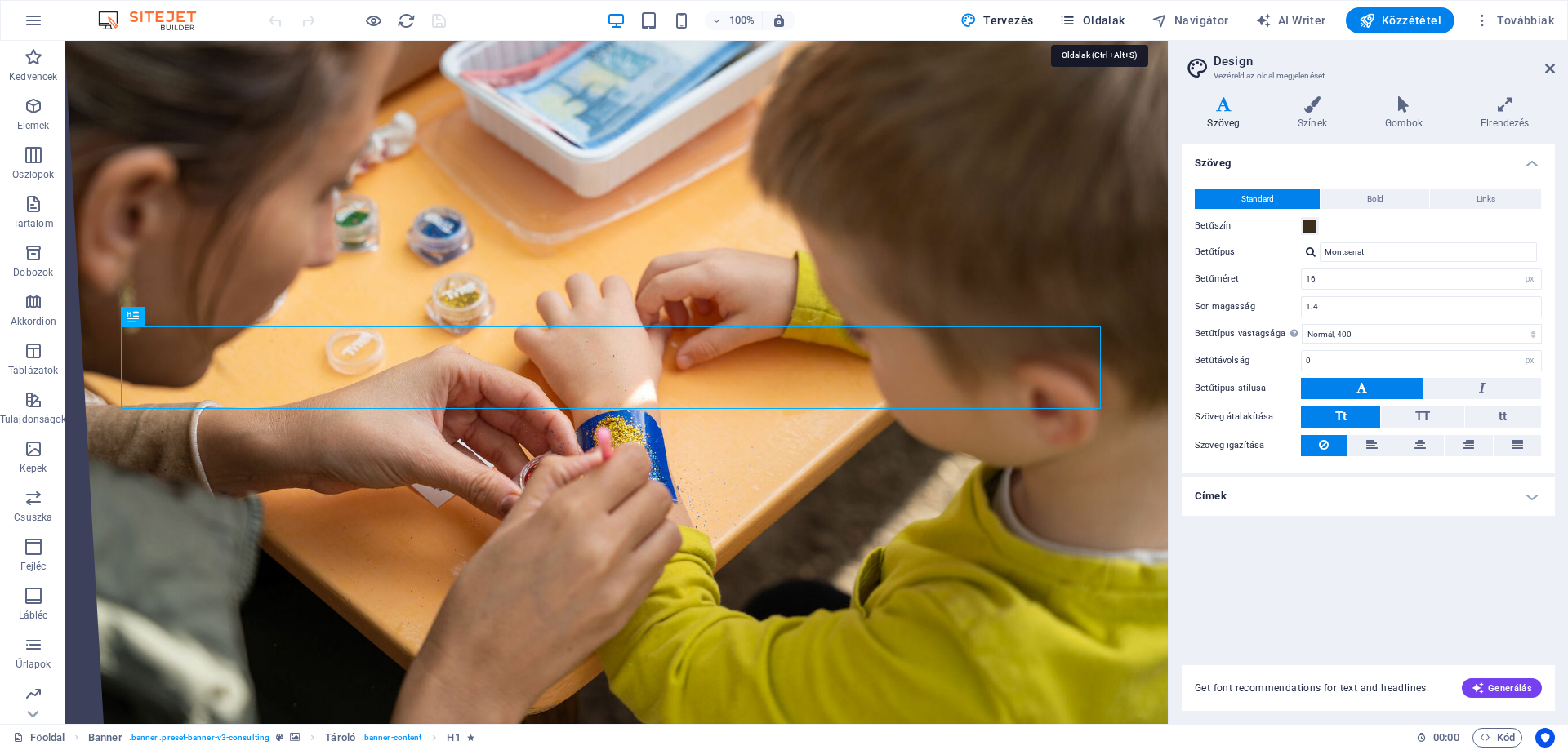
click at [1114, 16] on span "Oldalak" at bounding box center [1092, 20] width 66 height 16
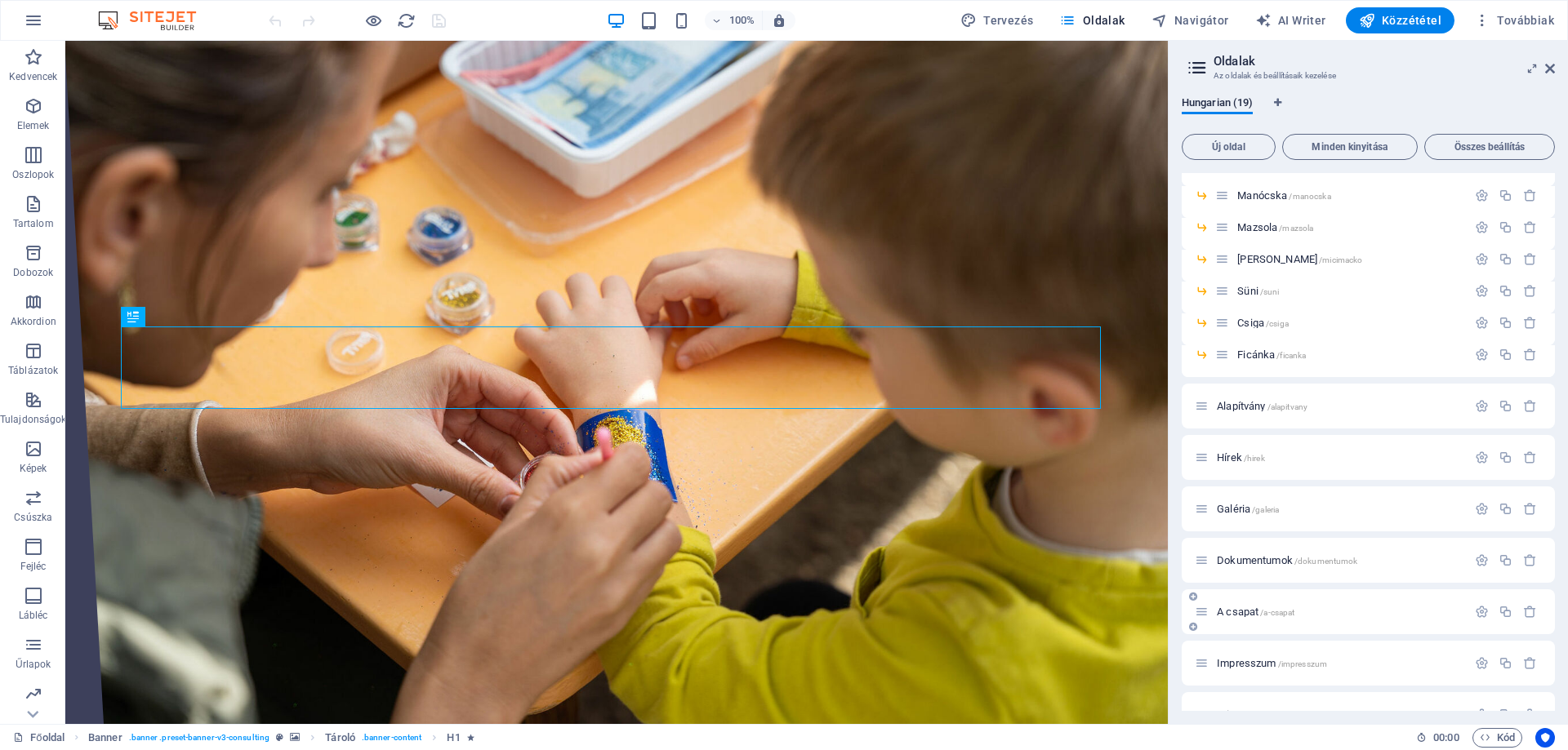
scroll to position [283, 0]
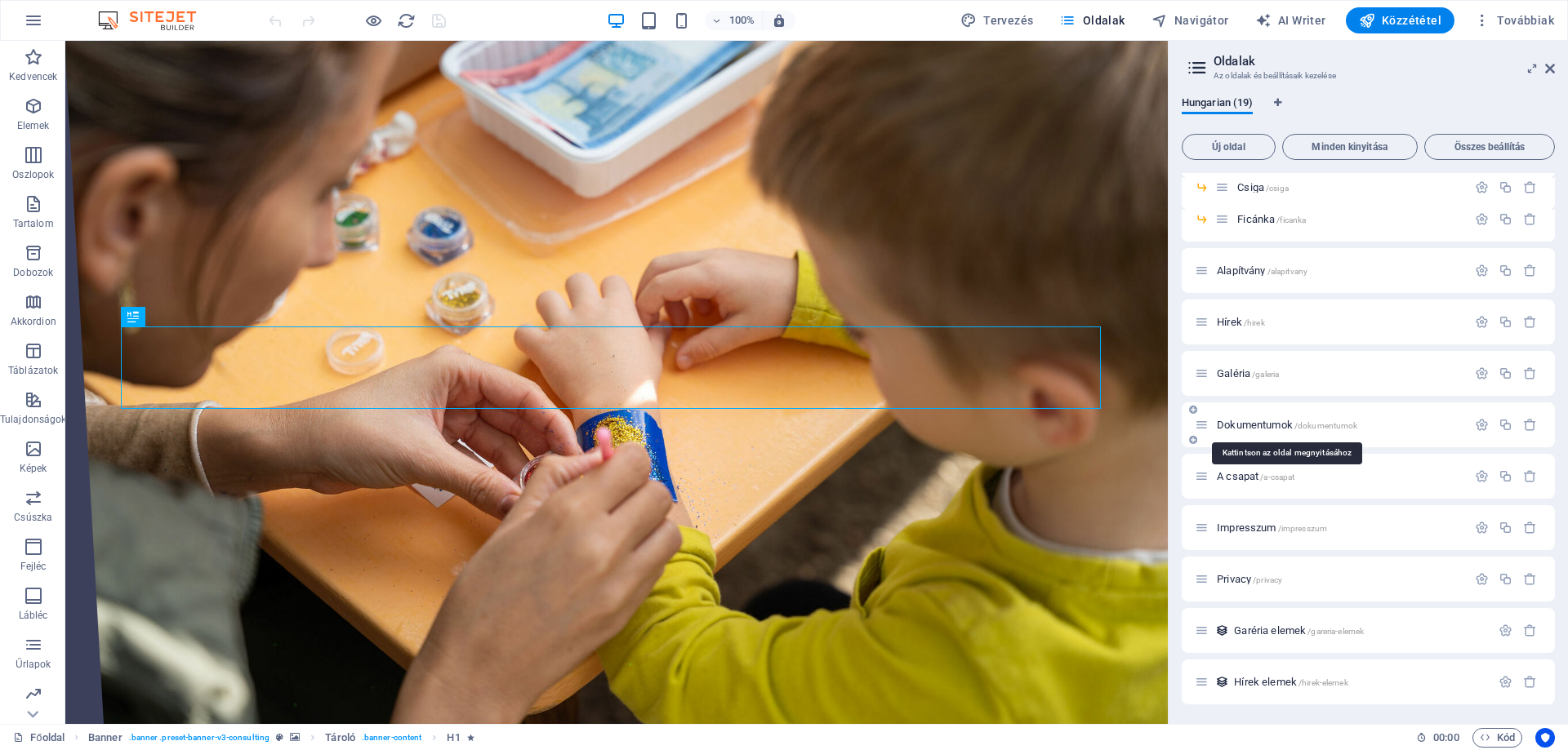
click at [1268, 421] on span "Dokumentumok /dokumentumok" at bounding box center [1286, 424] width 140 height 12
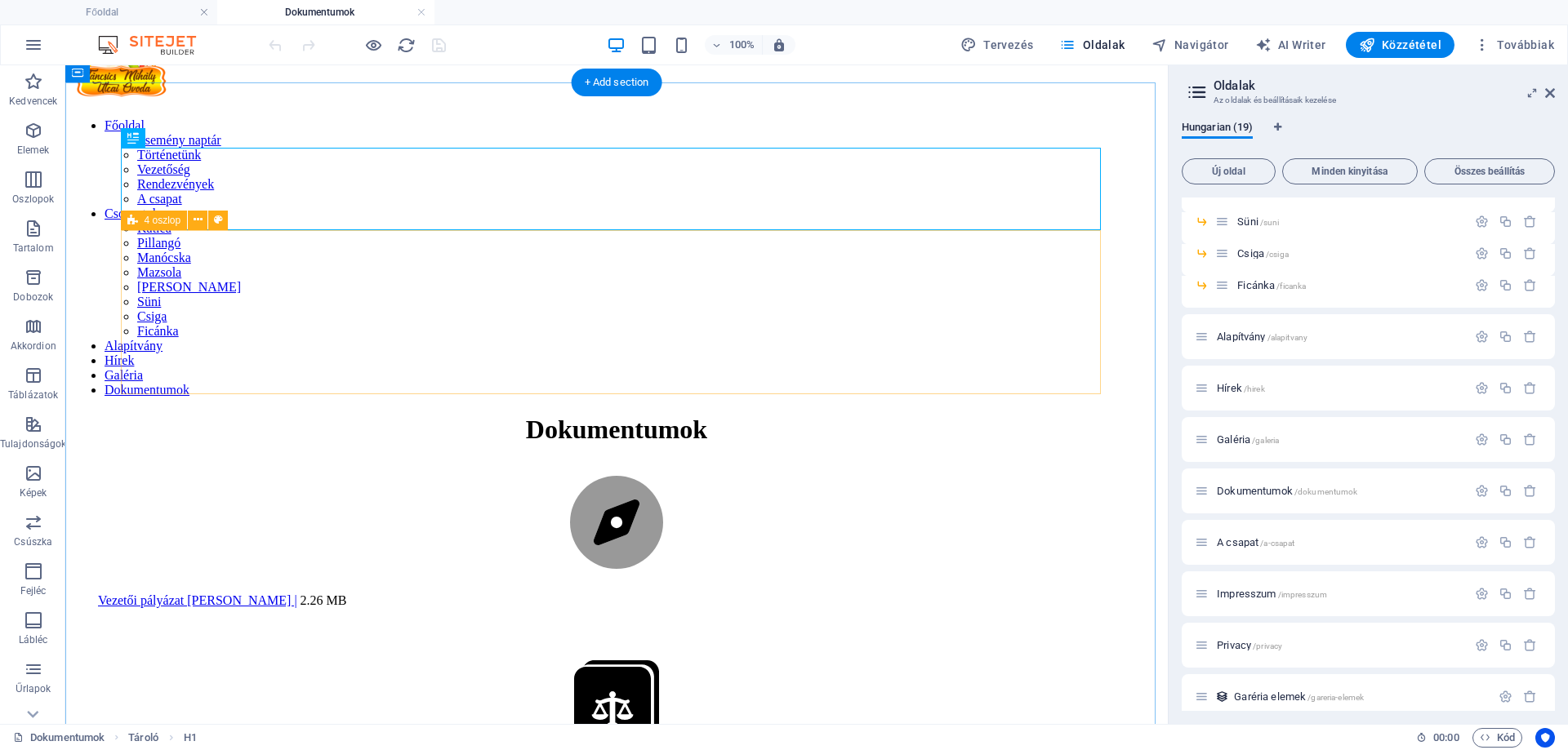
scroll to position [82, 0]
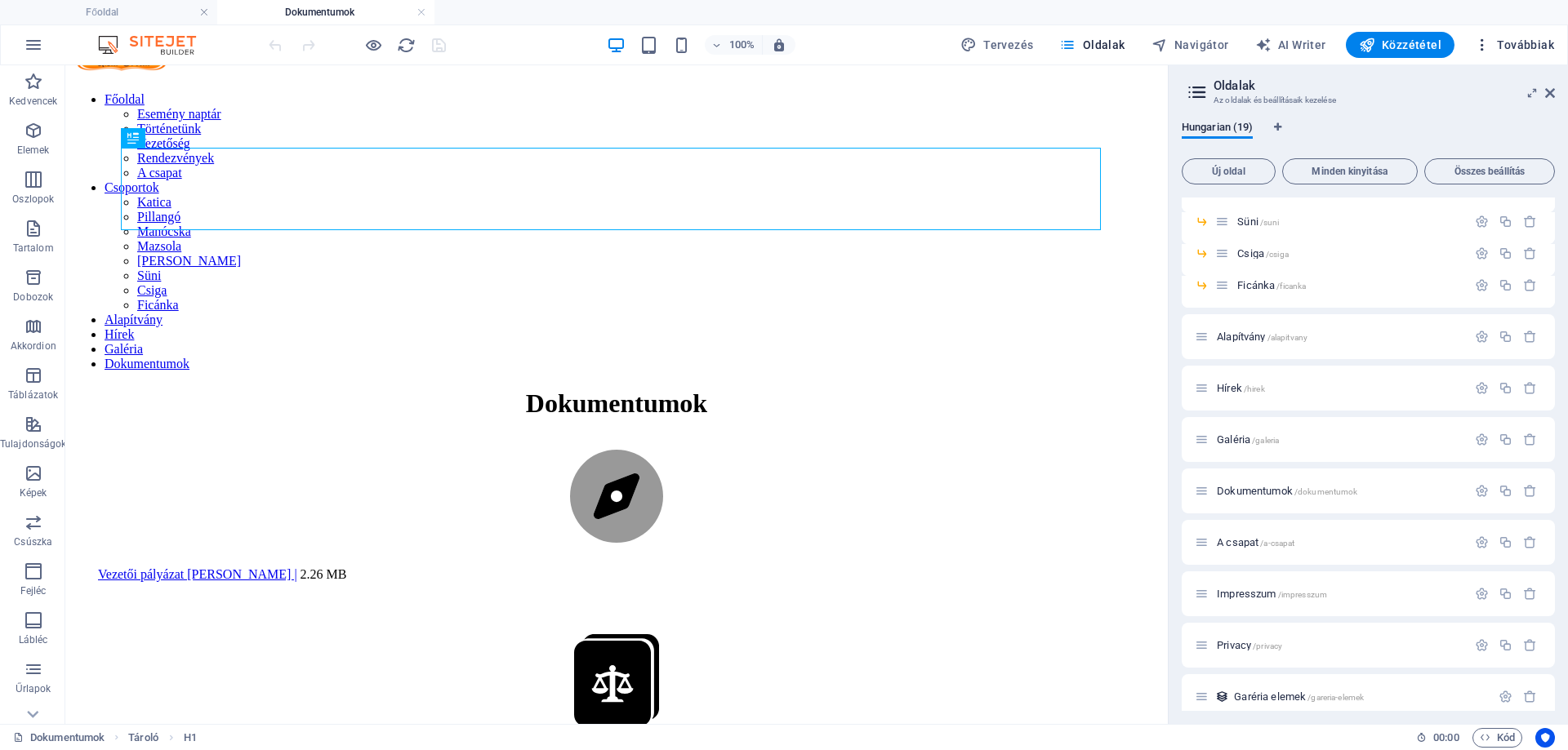
click at [1527, 50] on span "Továbbiak" at bounding box center [1513, 45] width 80 height 16
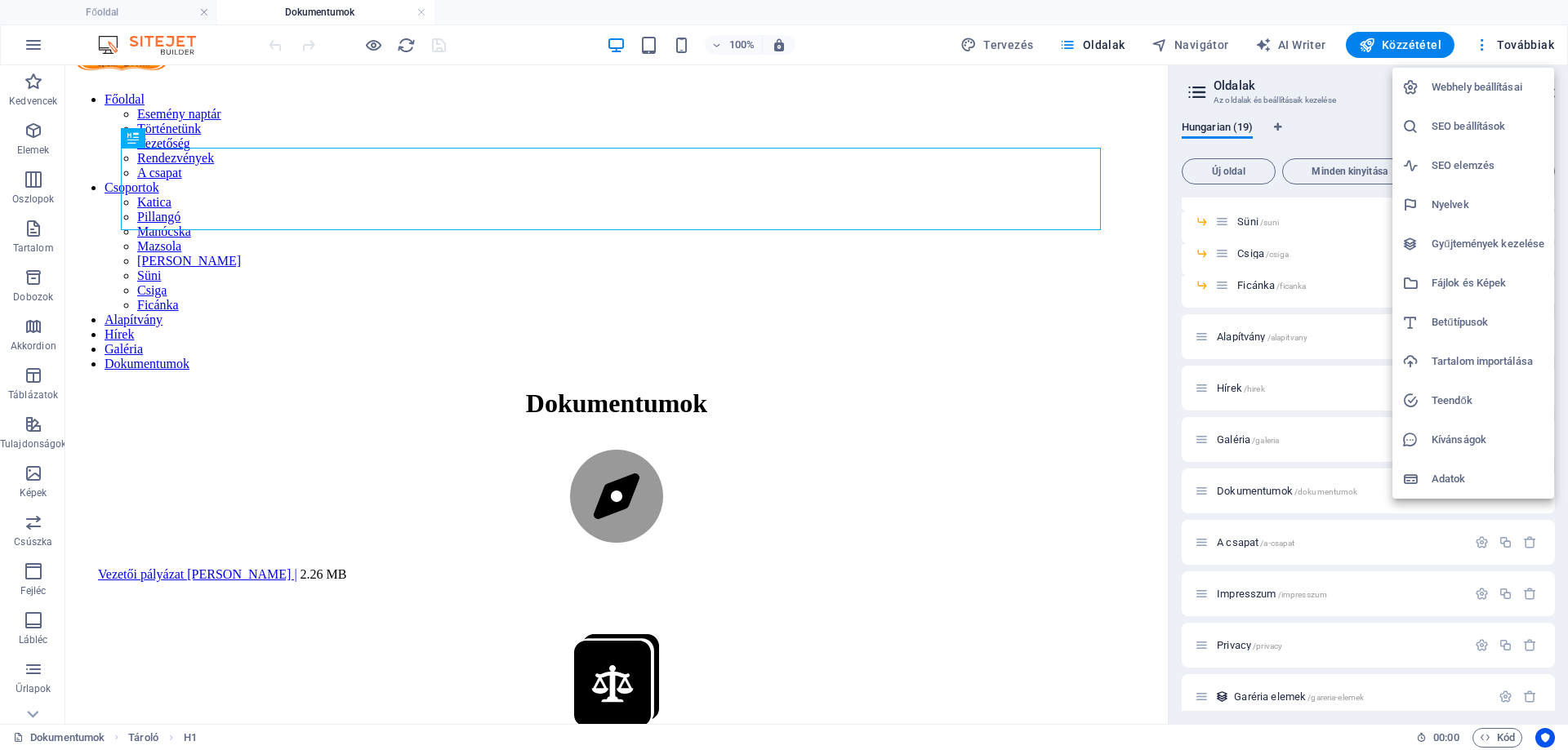
click at [1466, 281] on h6 "Fájlok és Képek" at bounding box center [1487, 284] width 113 height 20
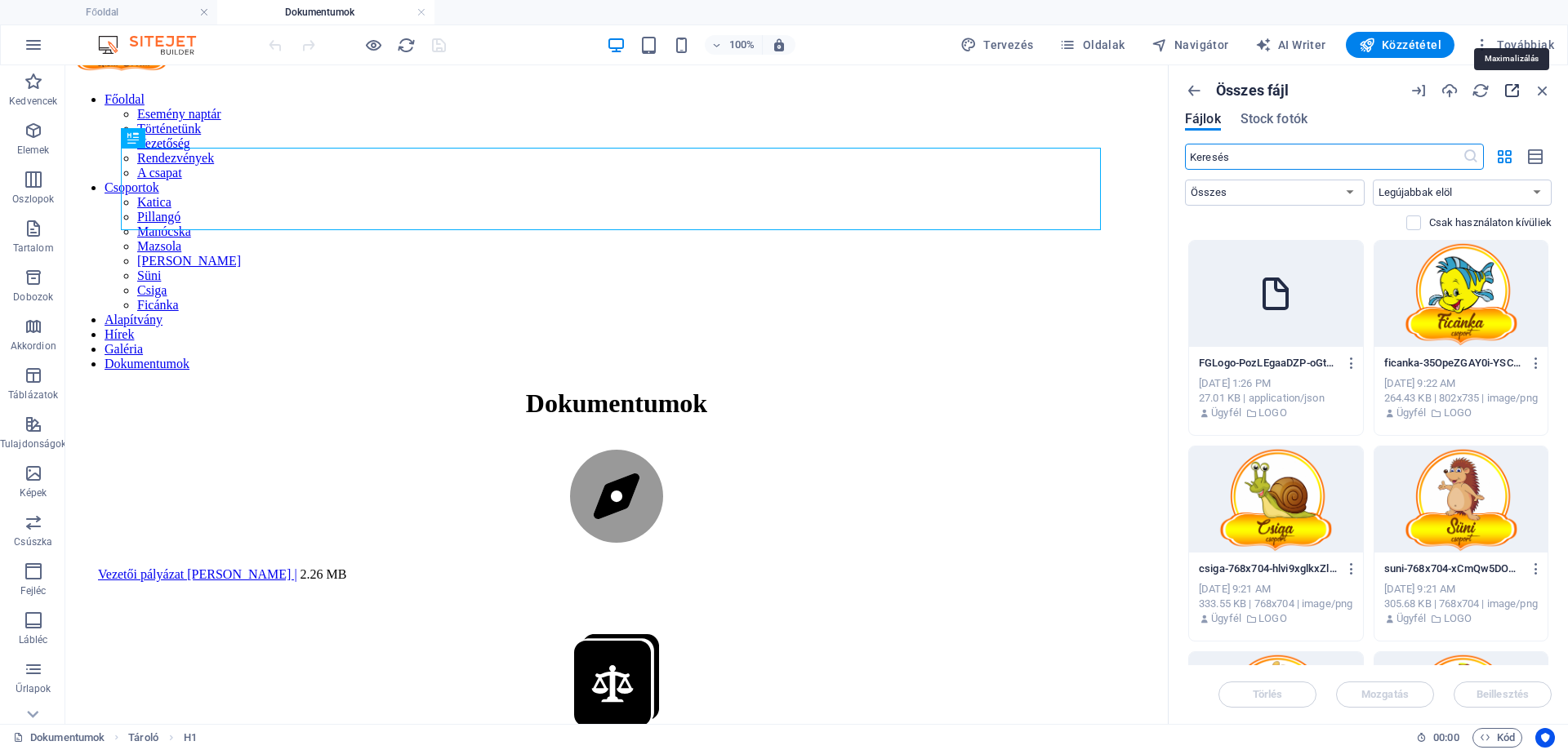
click at [1506, 91] on icon "button" at bounding box center [1511, 91] width 18 height 18
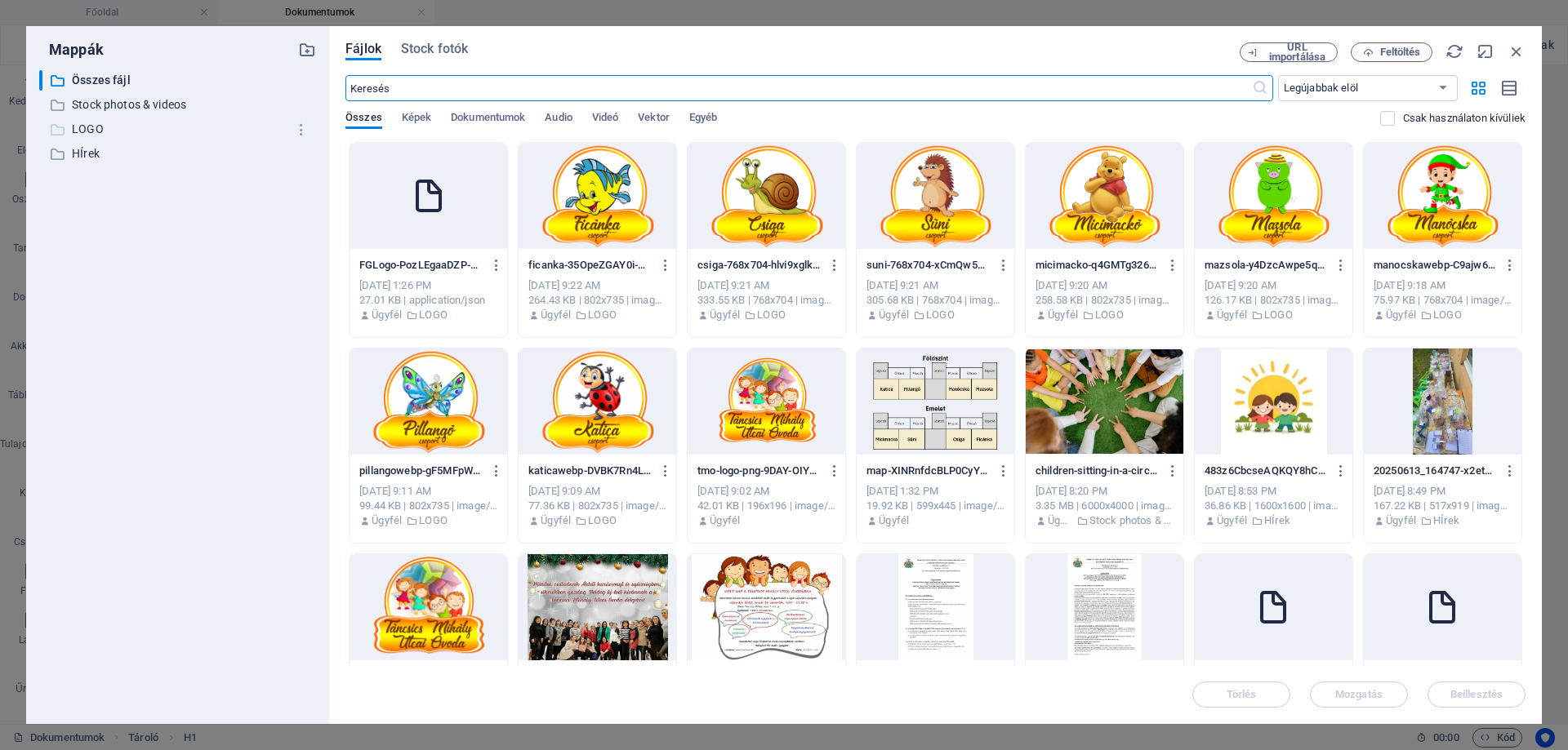
click at [92, 129] on p "LOGO" at bounding box center [178, 128] width 214 height 19
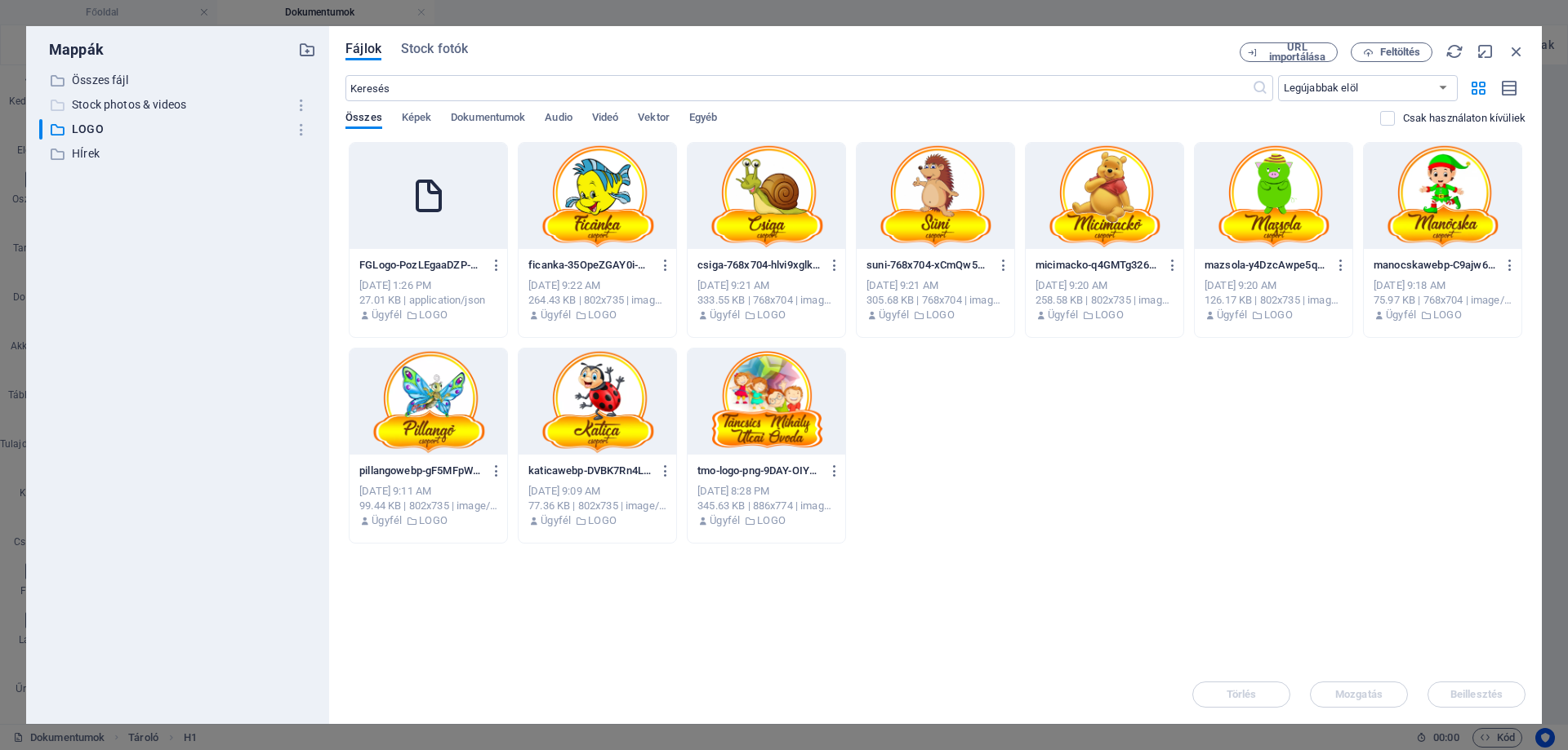
click at [110, 107] on p "Stock photos & videos" at bounding box center [178, 105] width 214 height 19
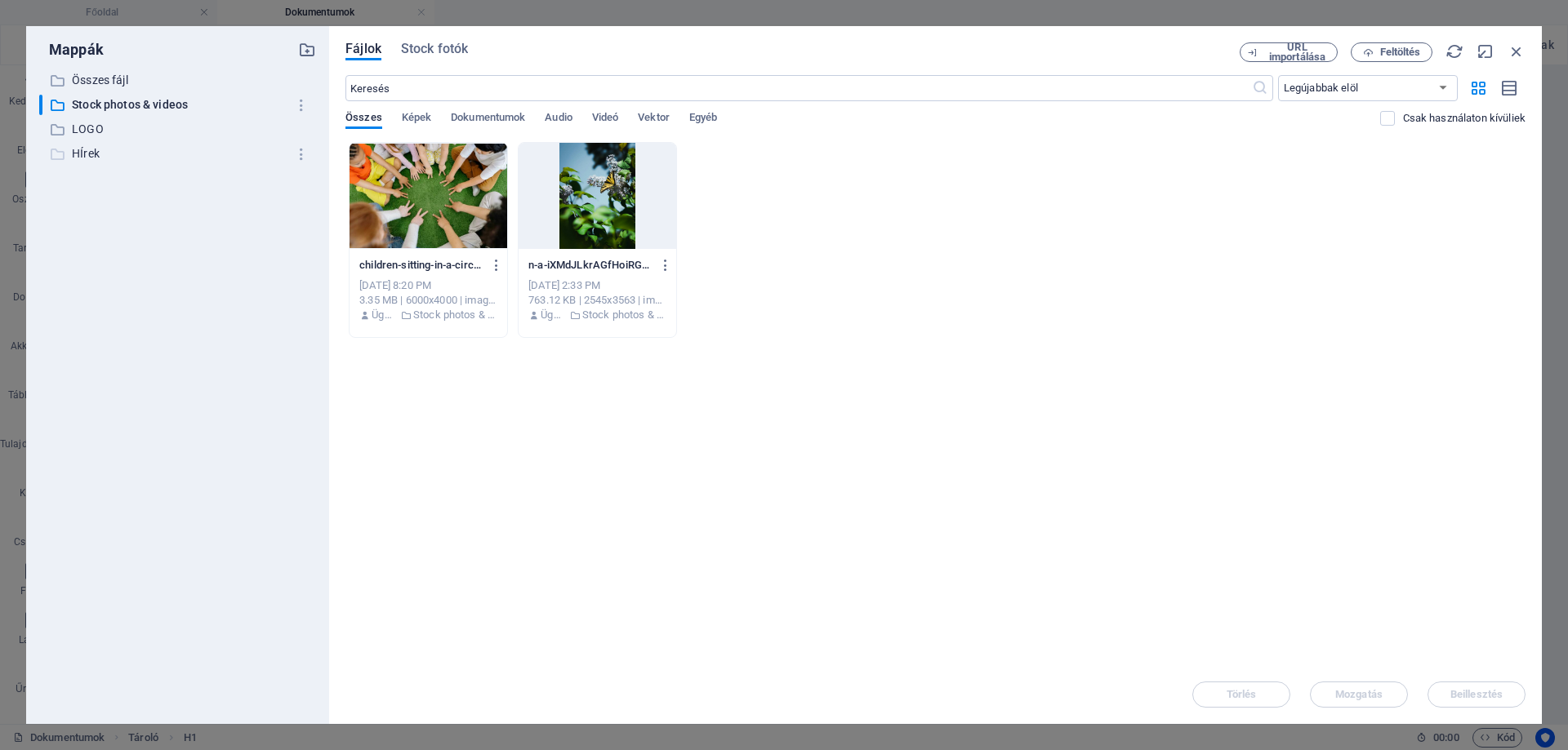
click at [88, 159] on p "HÍrek" at bounding box center [178, 153] width 214 height 19
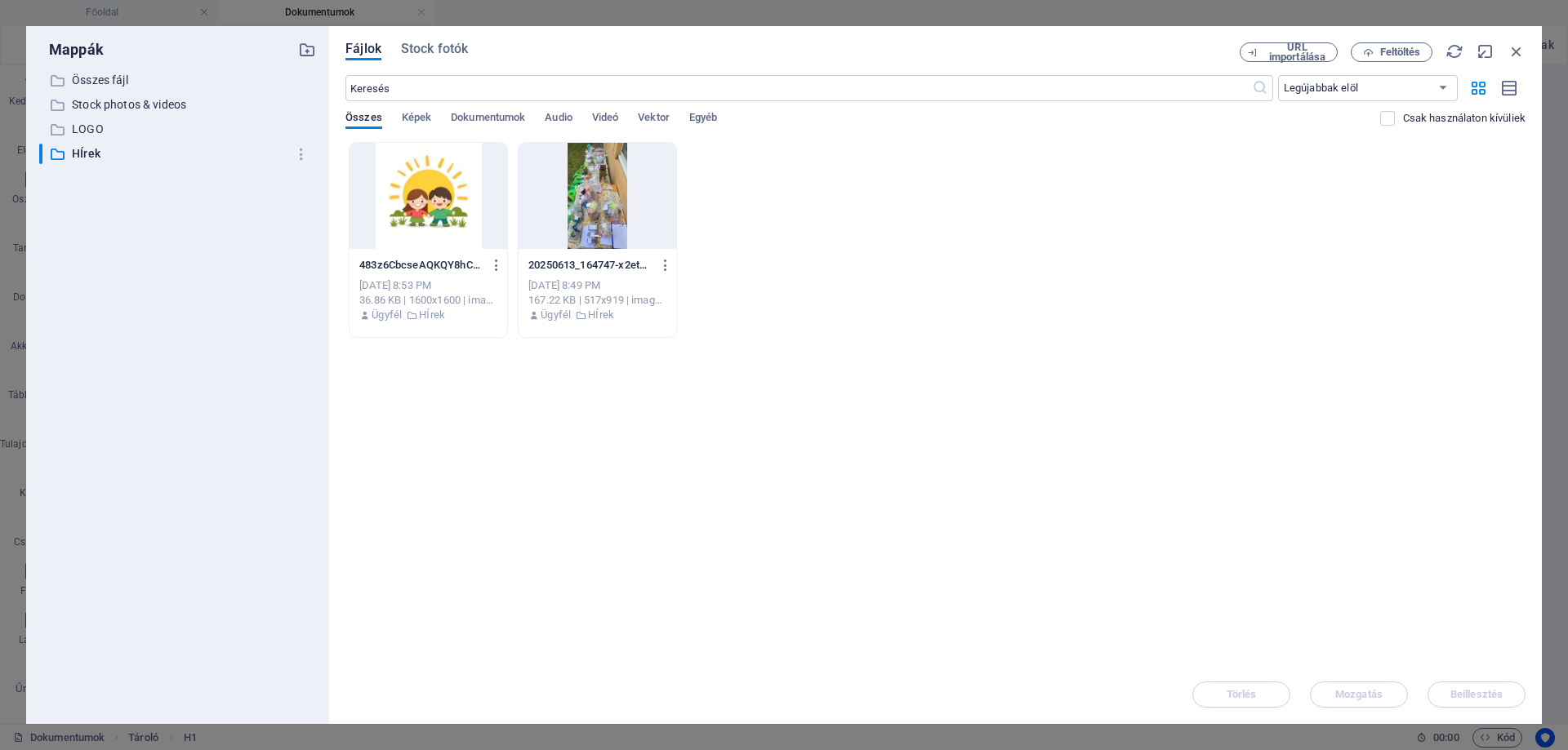
click at [93, 188] on div "​ Összes fájl Összes fájl ​ Stock photos & videos Stock photos & videos ​ LOGO …" at bounding box center [177, 389] width 277 height 640
click at [315, 54] on icon "button" at bounding box center [307, 50] width 18 height 18
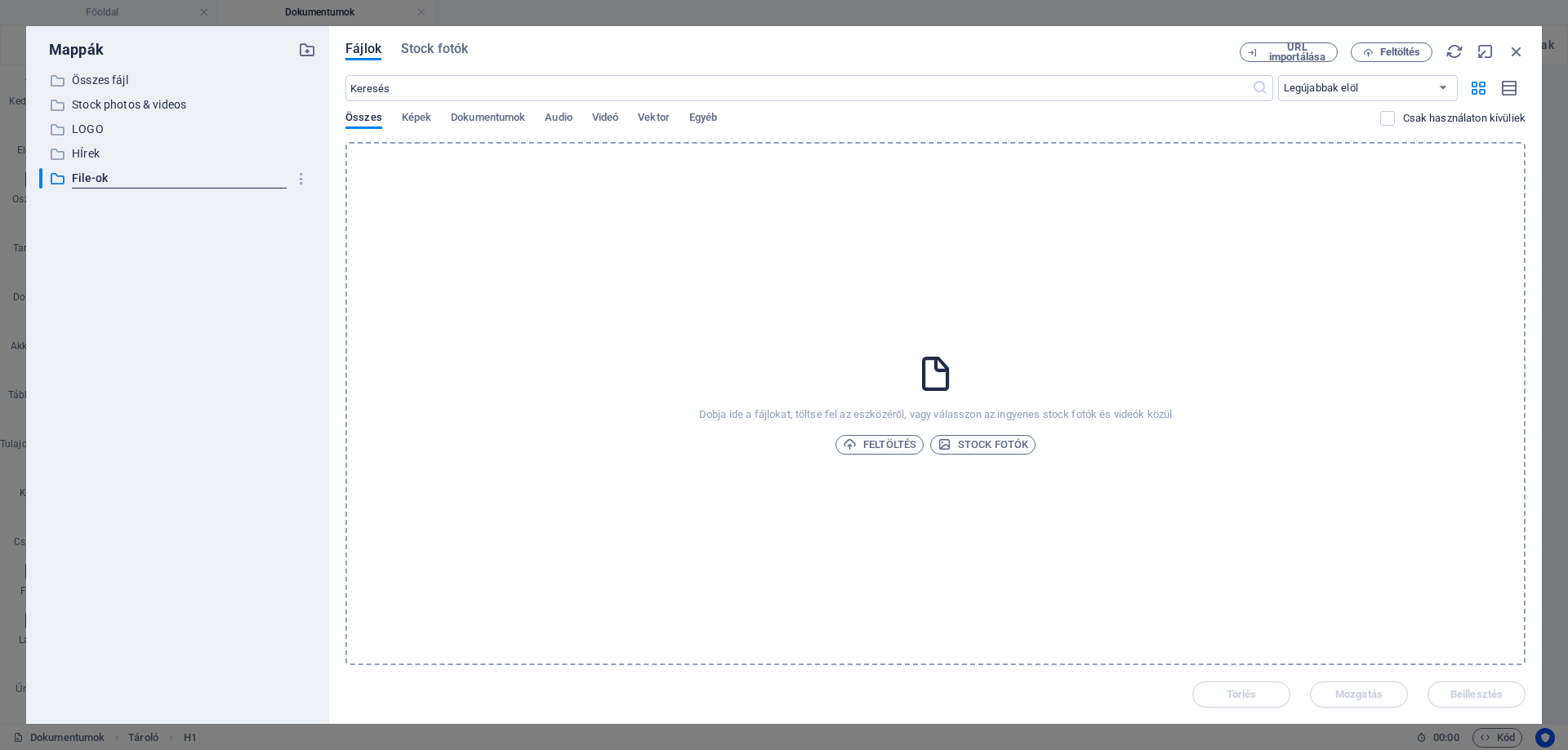
type input "File-ok"
click at [1412, 49] on span "Feltöltés" at bounding box center [1400, 53] width 41 height 10
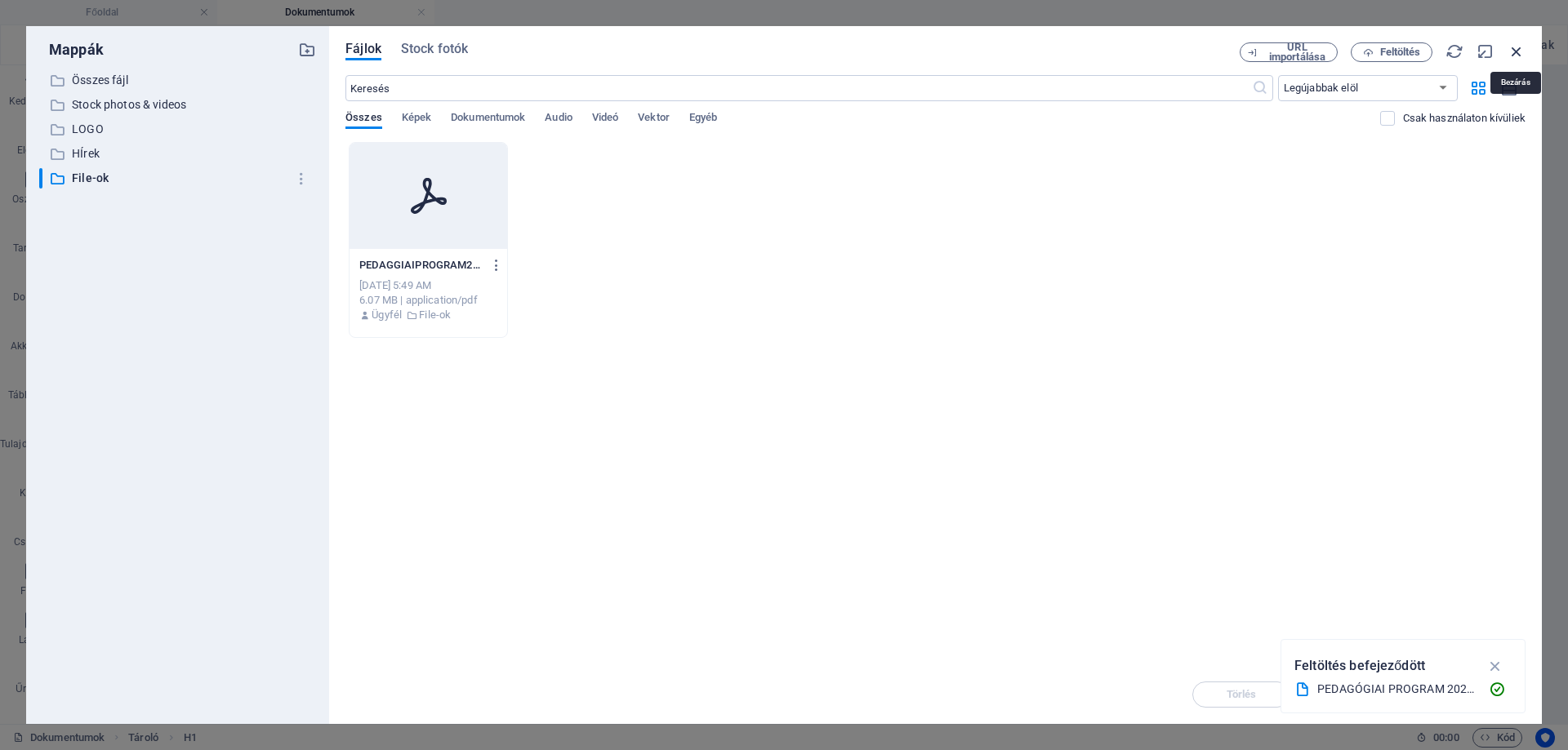
click at [1516, 49] on icon "button" at bounding box center [1516, 52] width 18 height 18
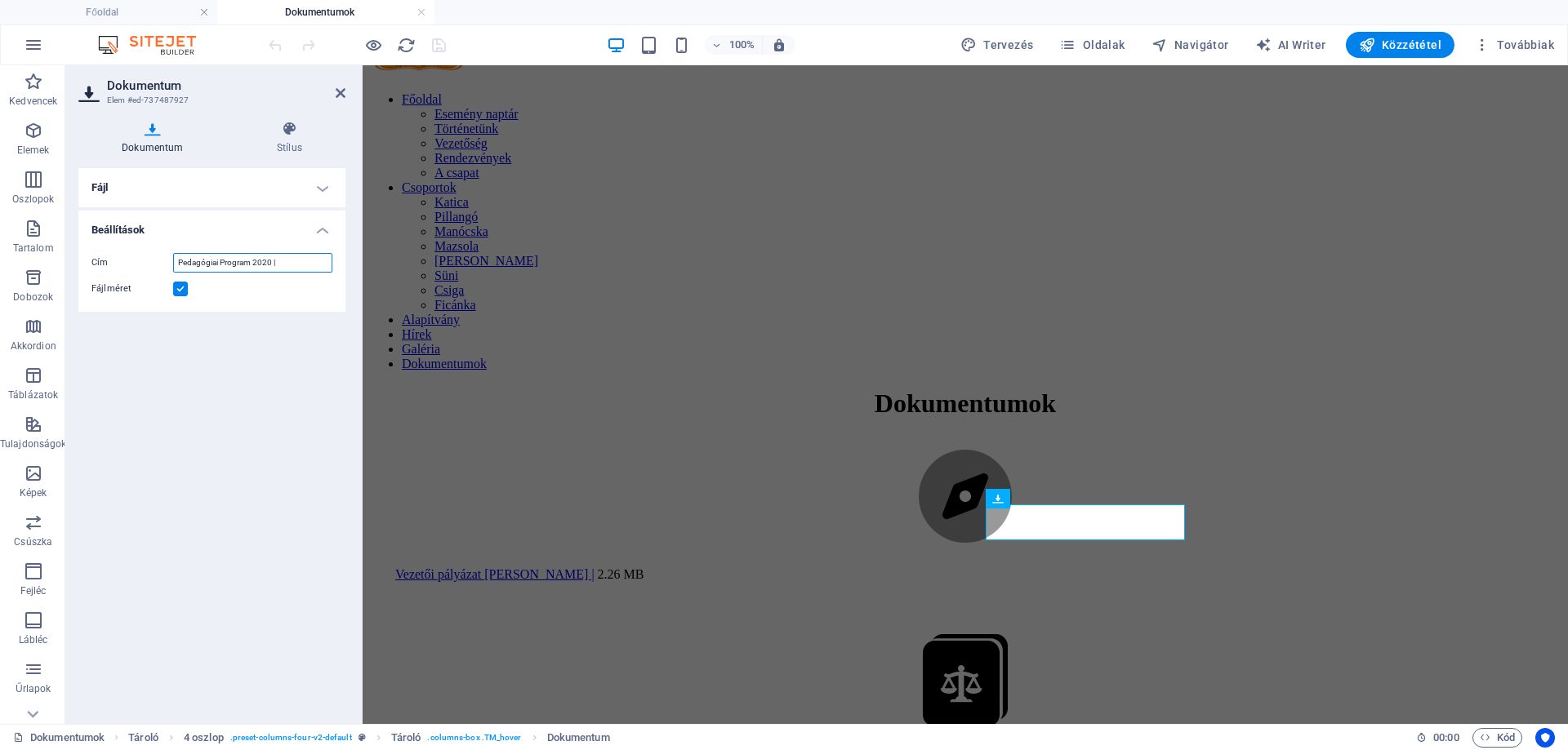
click at [298, 260] on input "Pedagógiai Program 2020 |" at bounding box center [253, 263] width 159 height 20
type input "Pedagógiai Program 2025 |"
click at [212, 192] on h4 "Fájl" at bounding box center [212, 187] width 267 height 39
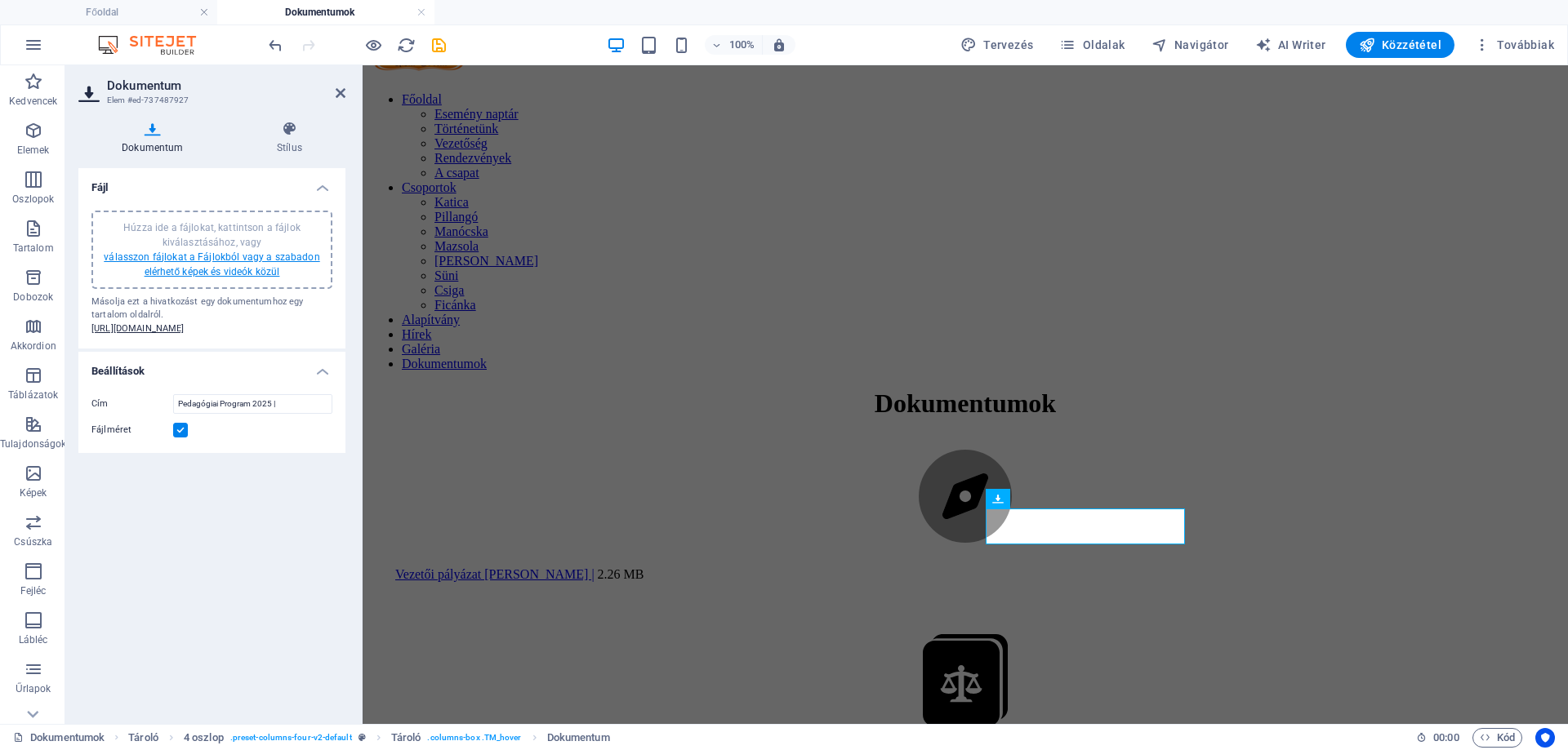
click at [224, 269] on link "válasszon fájlokat a Fájlokból vagy a szabadon elérhető képek és videók közül" at bounding box center [211, 264] width 215 height 26
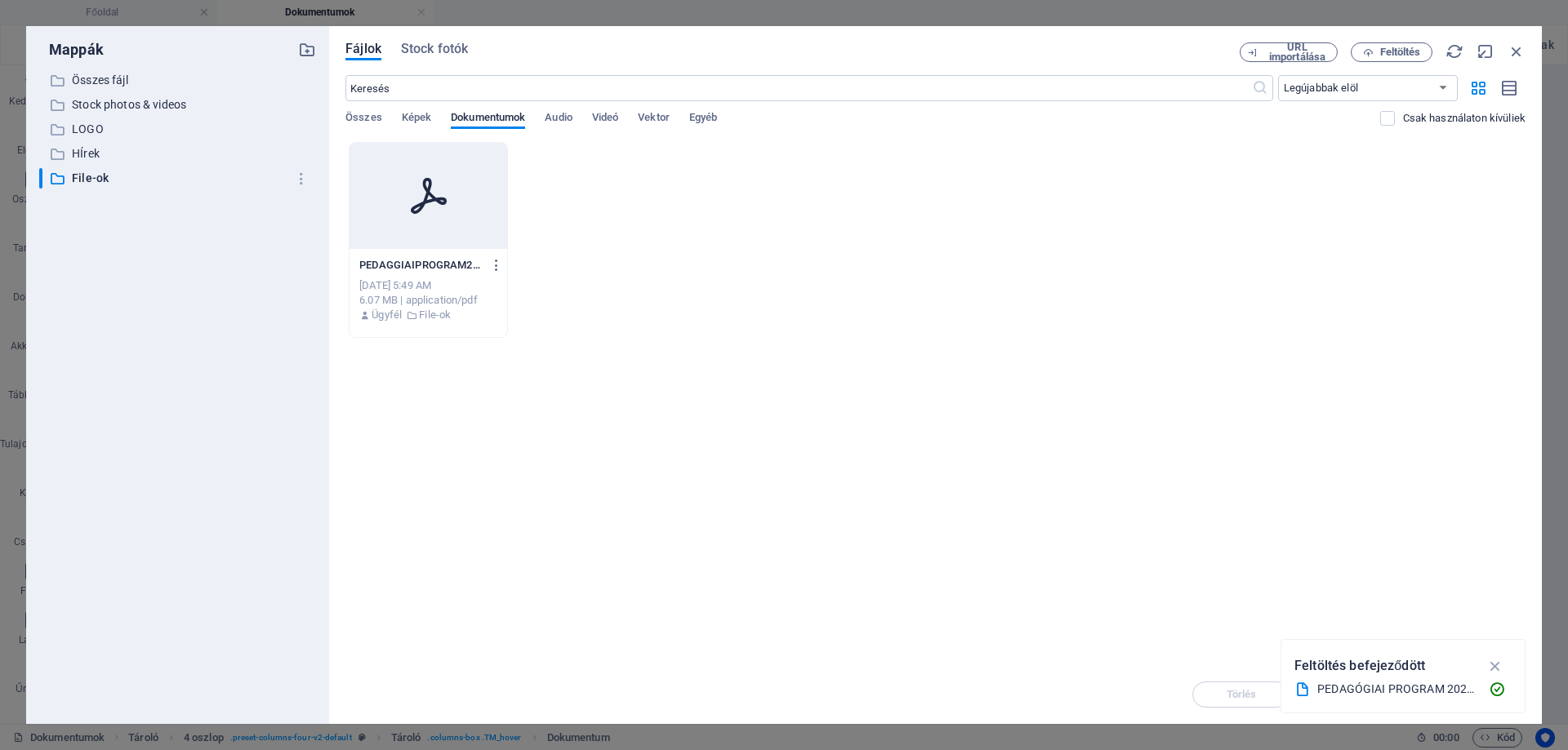
click at [455, 210] on div at bounding box center [428, 195] width 157 height 107
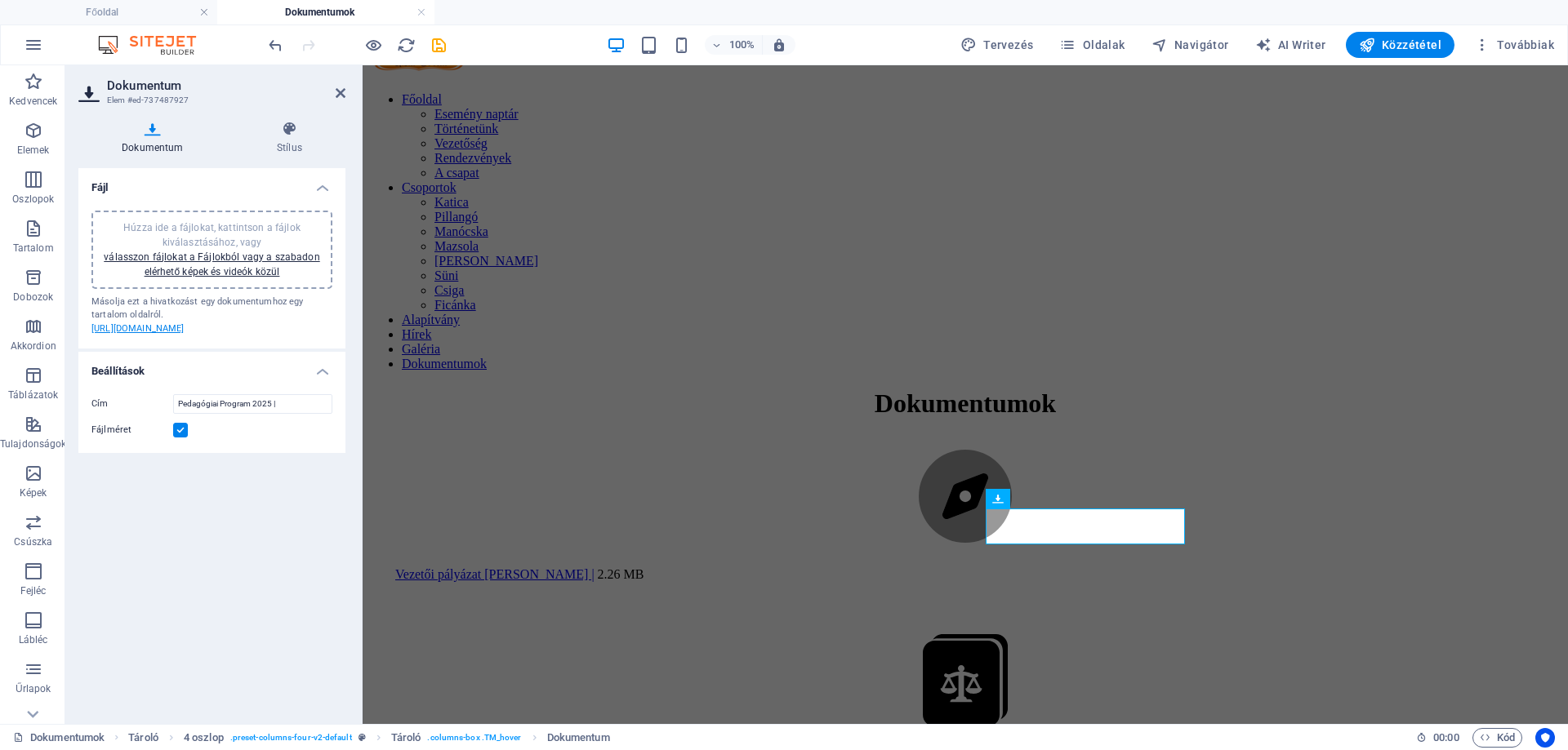
drag, startPoint x: 278, startPoint y: 355, endPoint x: 125, endPoint y: 338, distance: 153.9
click at [125, 337] on div "Másolja ezt a hivatkozást egy dokumentumhoz egy tartalom oldalról. [URL][DOMAIN…" at bounding box center [212, 316] width 241 height 41
click at [296, 129] on icon at bounding box center [289, 128] width 112 height 16
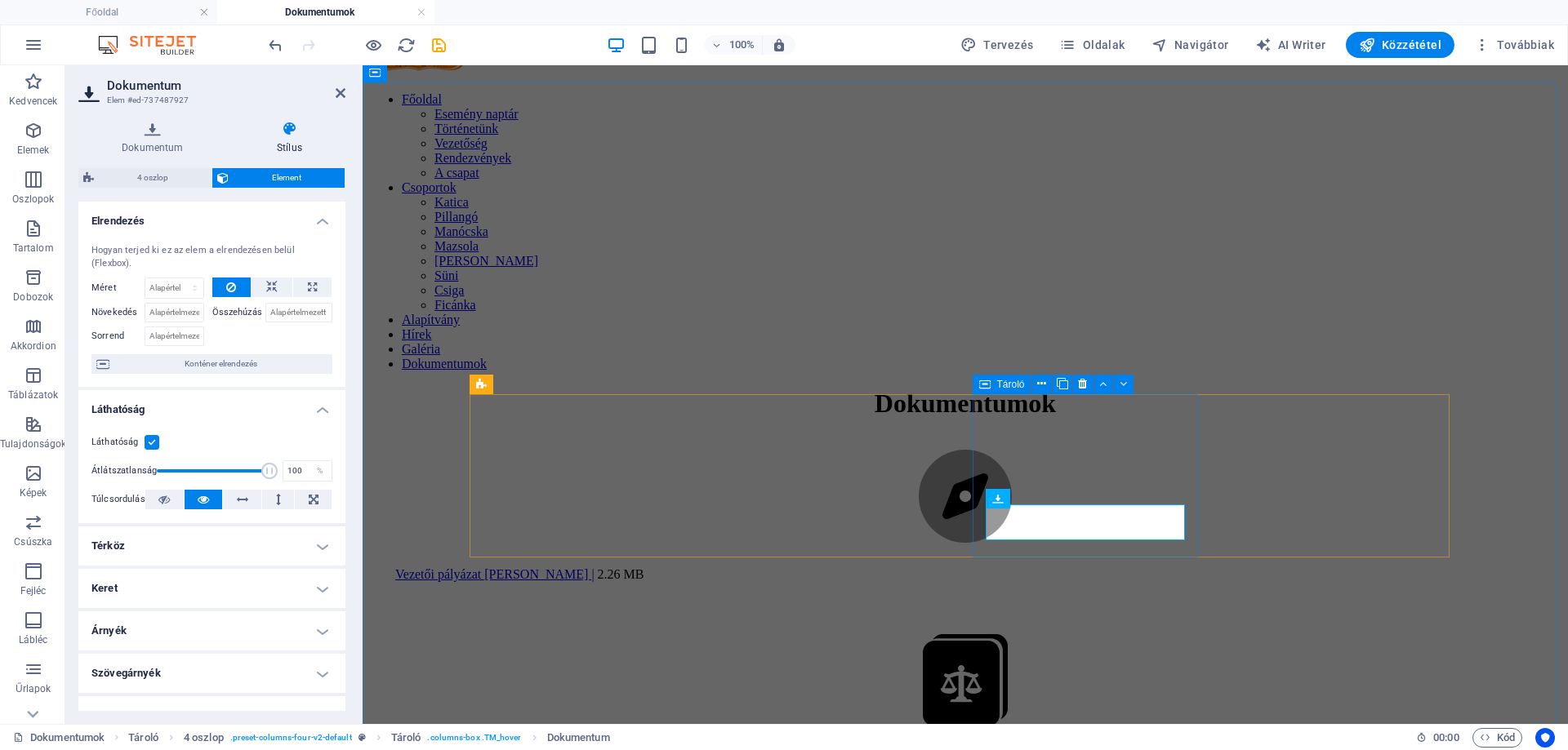
click at [997, 387] on span "Tároló" at bounding box center [1011, 384] width 28 height 10
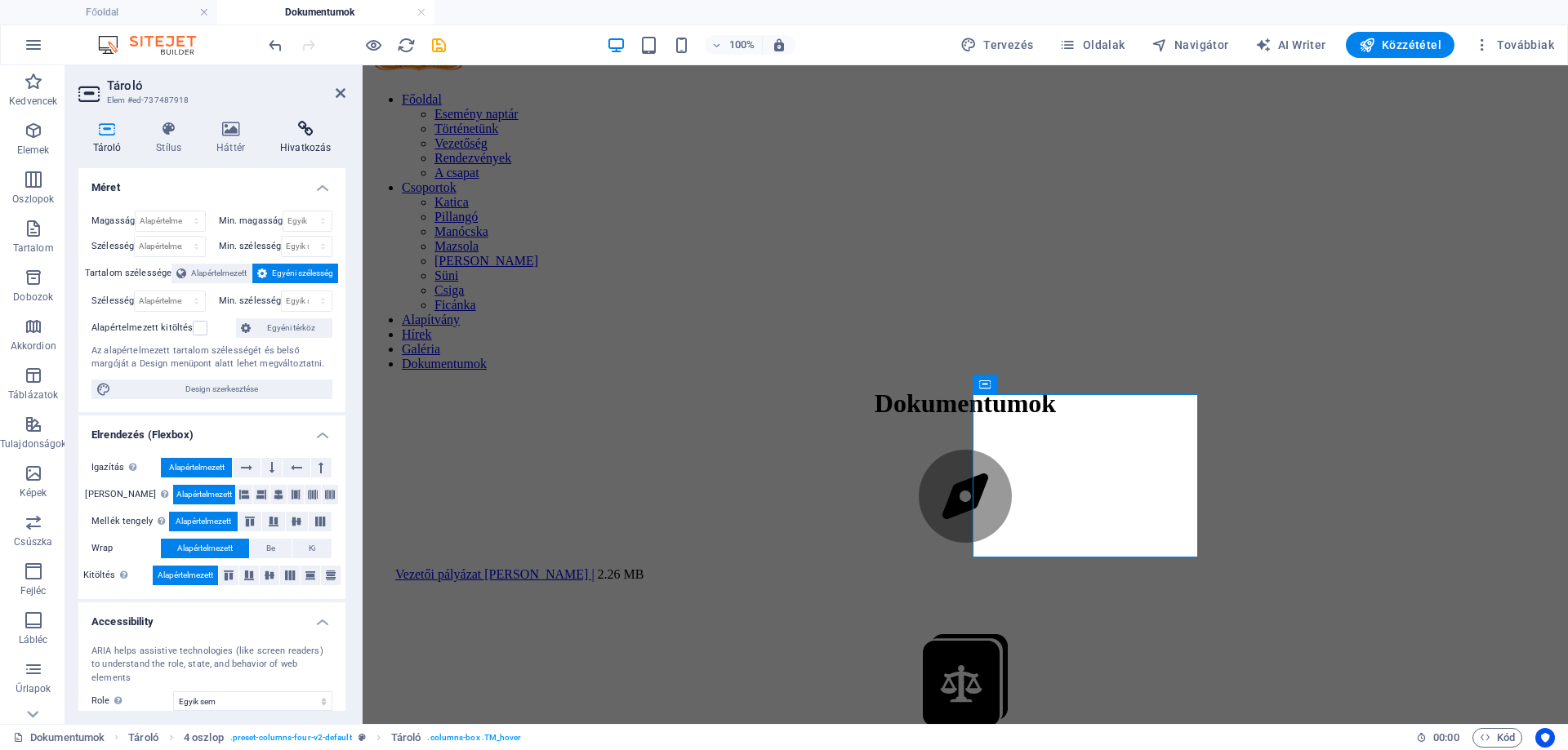
click at [305, 128] on icon at bounding box center [306, 128] width 80 height 16
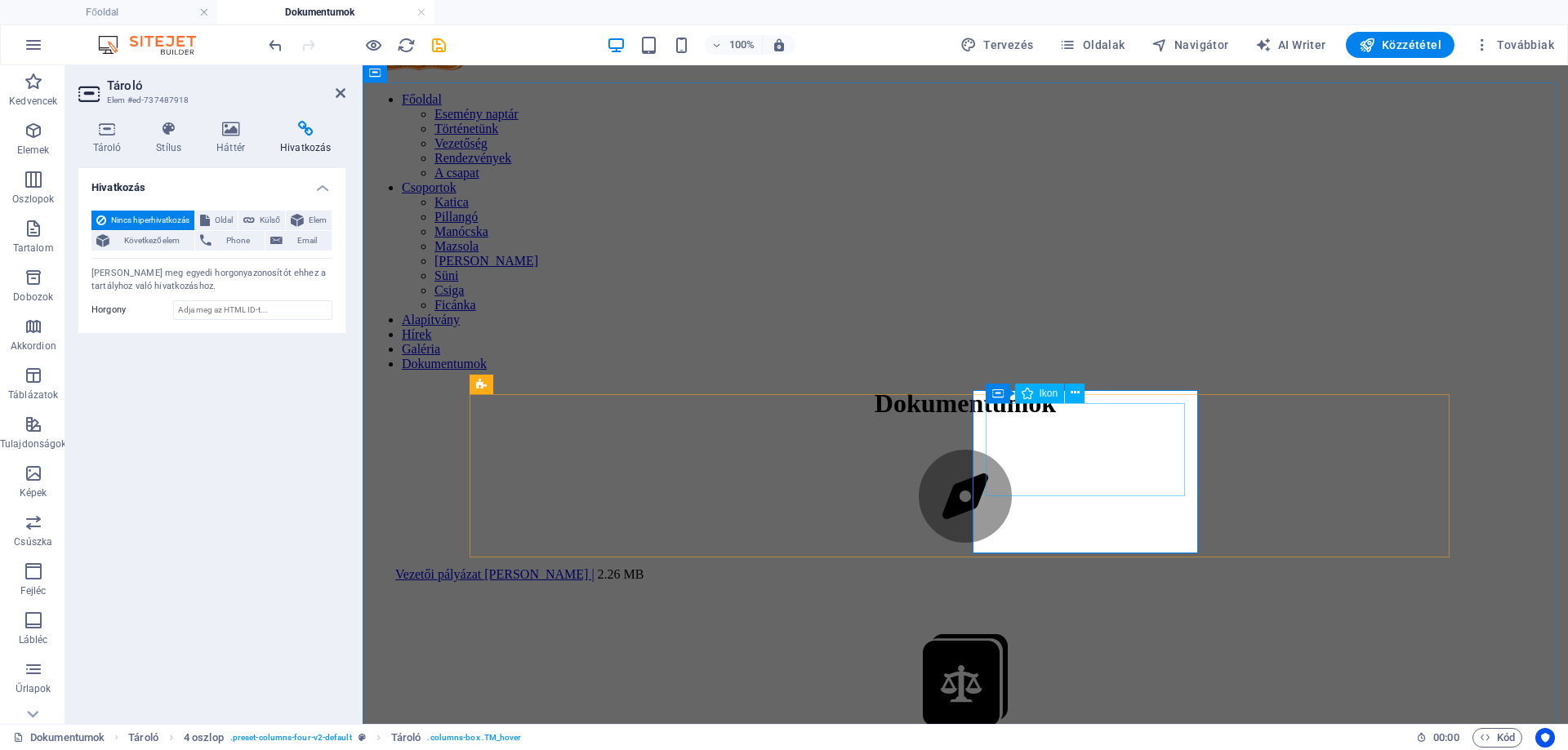
select select "xMidYMid"
select select "px"
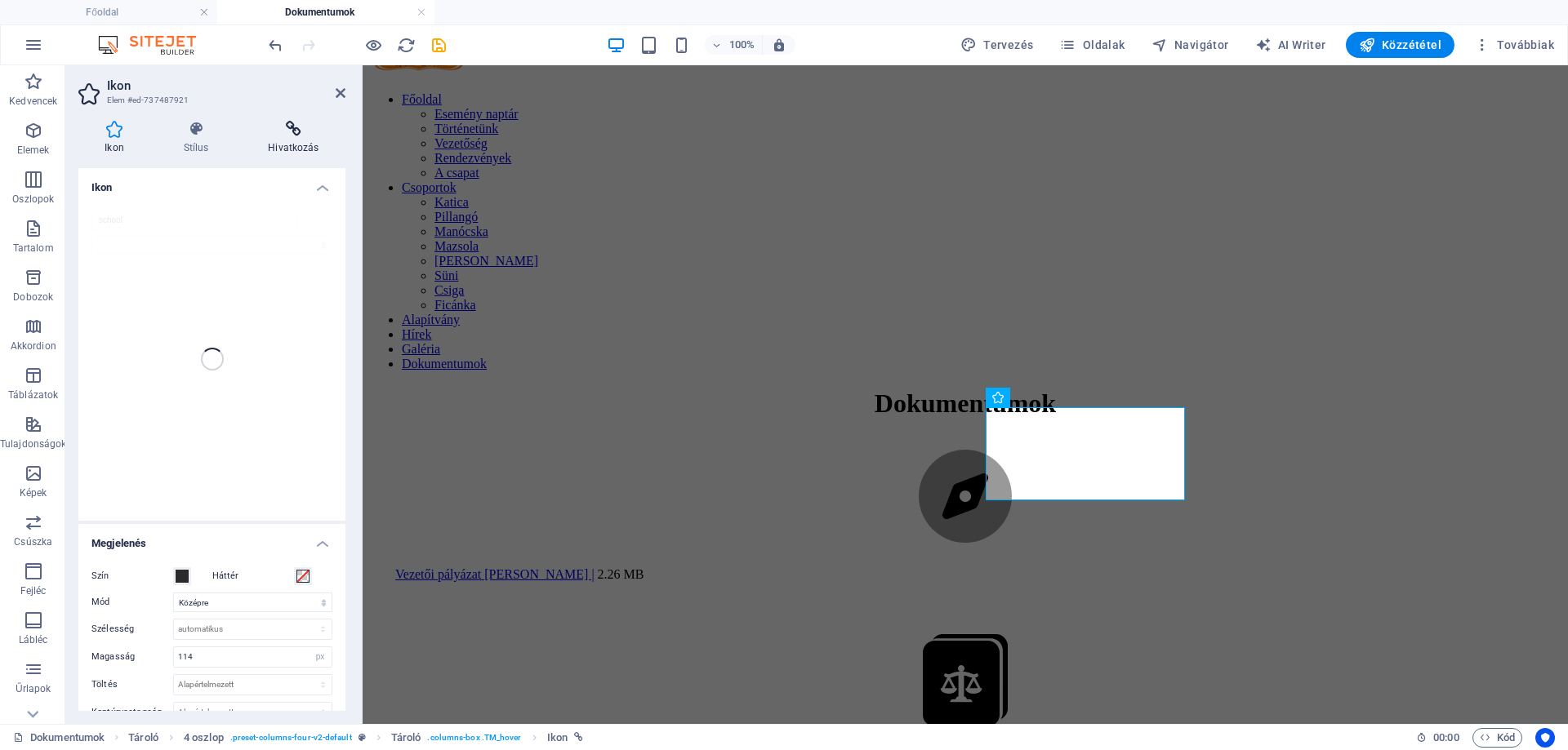
click at [312, 129] on icon at bounding box center [294, 128] width 104 height 16
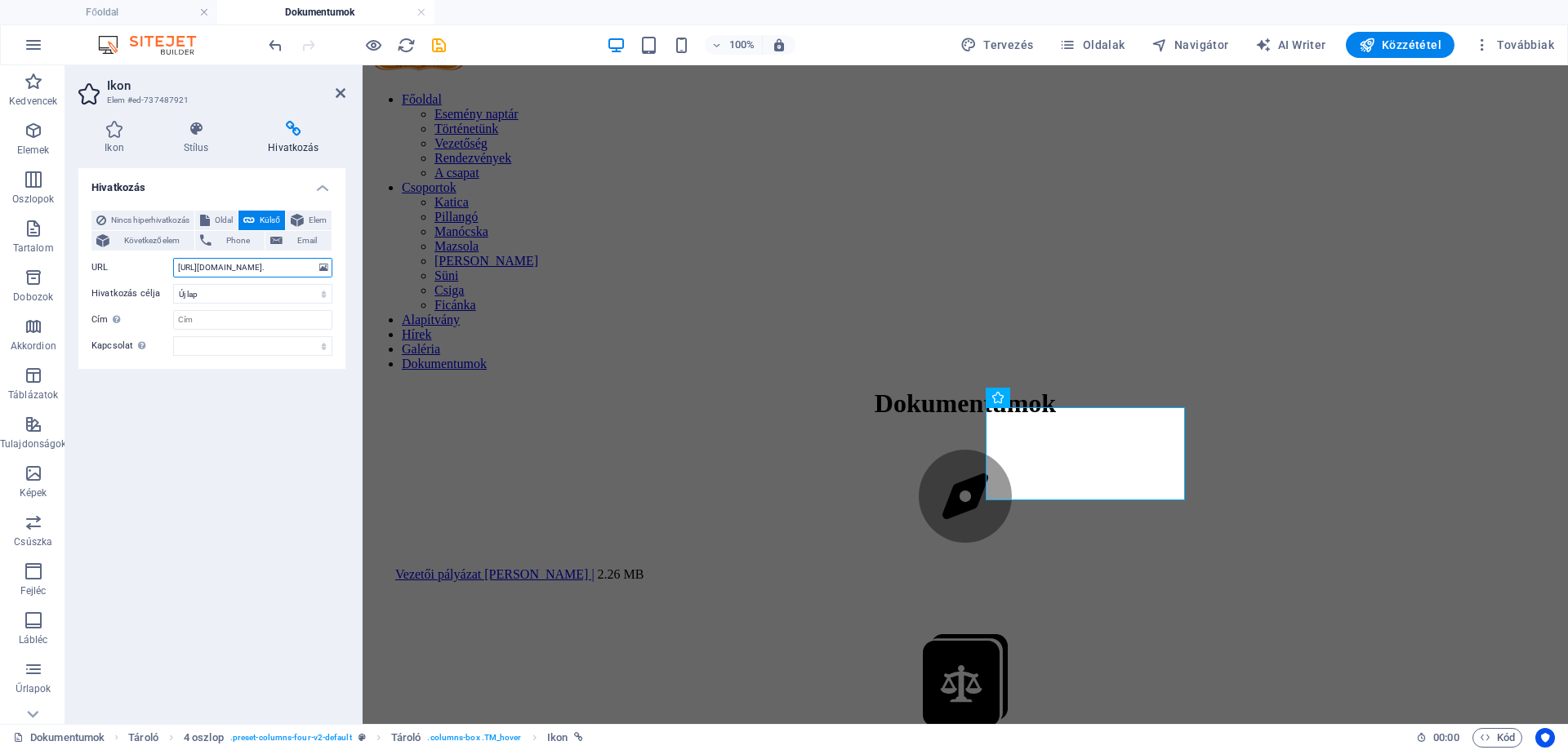
click at [230, 263] on input "[URL][DOMAIN_NAME]." at bounding box center [253, 268] width 159 height 20
click at [261, 269] on input "[URL][DOMAIN_NAME]." at bounding box center [253, 268] width 159 height 20
drag, startPoint x: 636, startPoint y: 333, endPoint x: 482, endPoint y: 264, distance: 168.8
drag, startPoint x: 260, startPoint y: 267, endPoint x: 320, endPoint y: 266, distance: 60.0
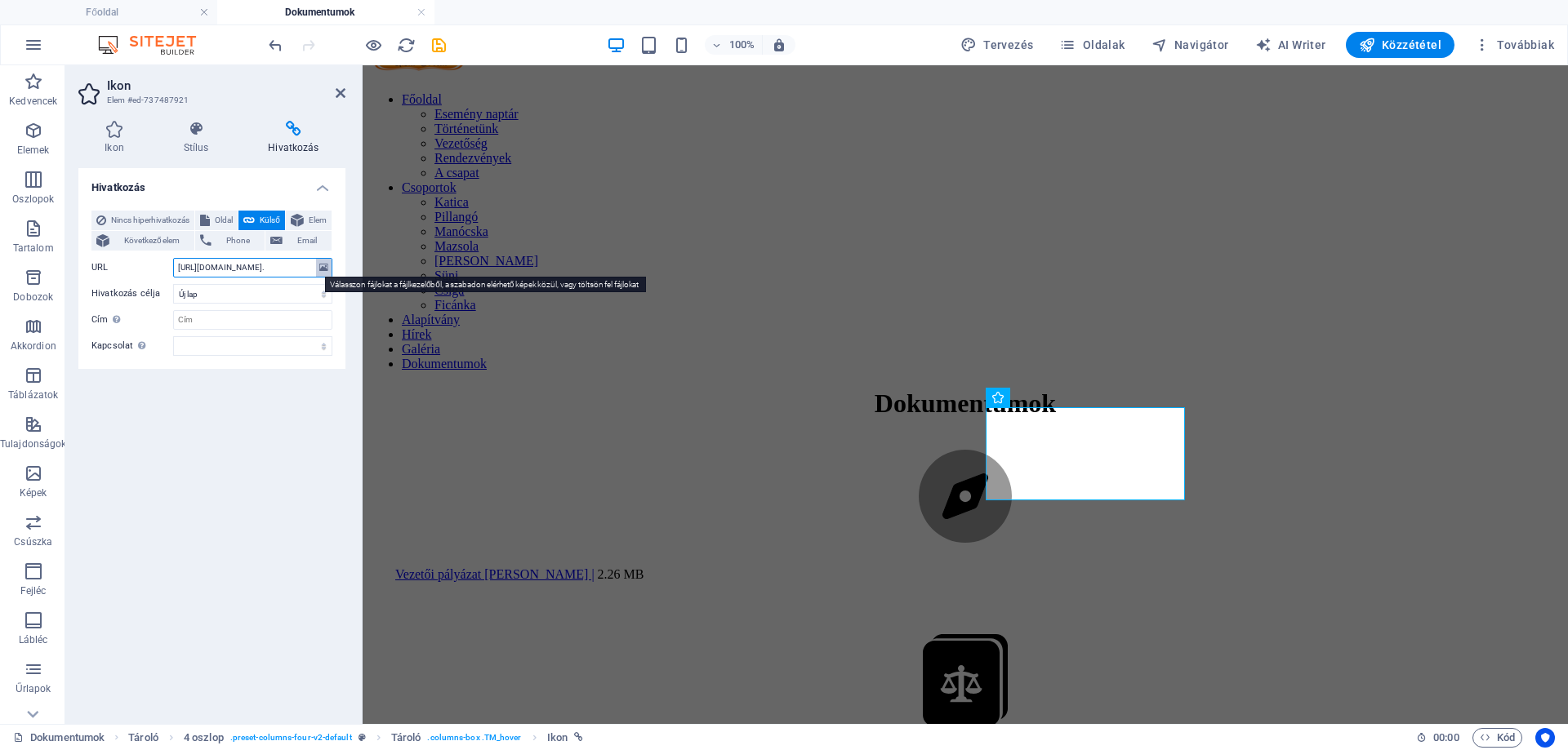
click at [327, 266] on div "URL [URL][DOMAIN_NAME]." at bounding box center [212, 268] width 241 height 20
click at [272, 267] on input "[URL][DOMAIN_NAME]." at bounding box center [253, 268] width 159 height 20
drag, startPoint x: 286, startPoint y: 267, endPoint x: 342, endPoint y: 269, distance: 56.0
click at [342, 269] on div "Nincs hiperhivatkozás Oldal Külső Elem Következő elem Phone Email Oldal Főoldal…" at bounding box center [212, 283] width 267 height 171
click at [253, 274] on input "[URL][DOMAIN_NAME]." at bounding box center [253, 268] width 159 height 20
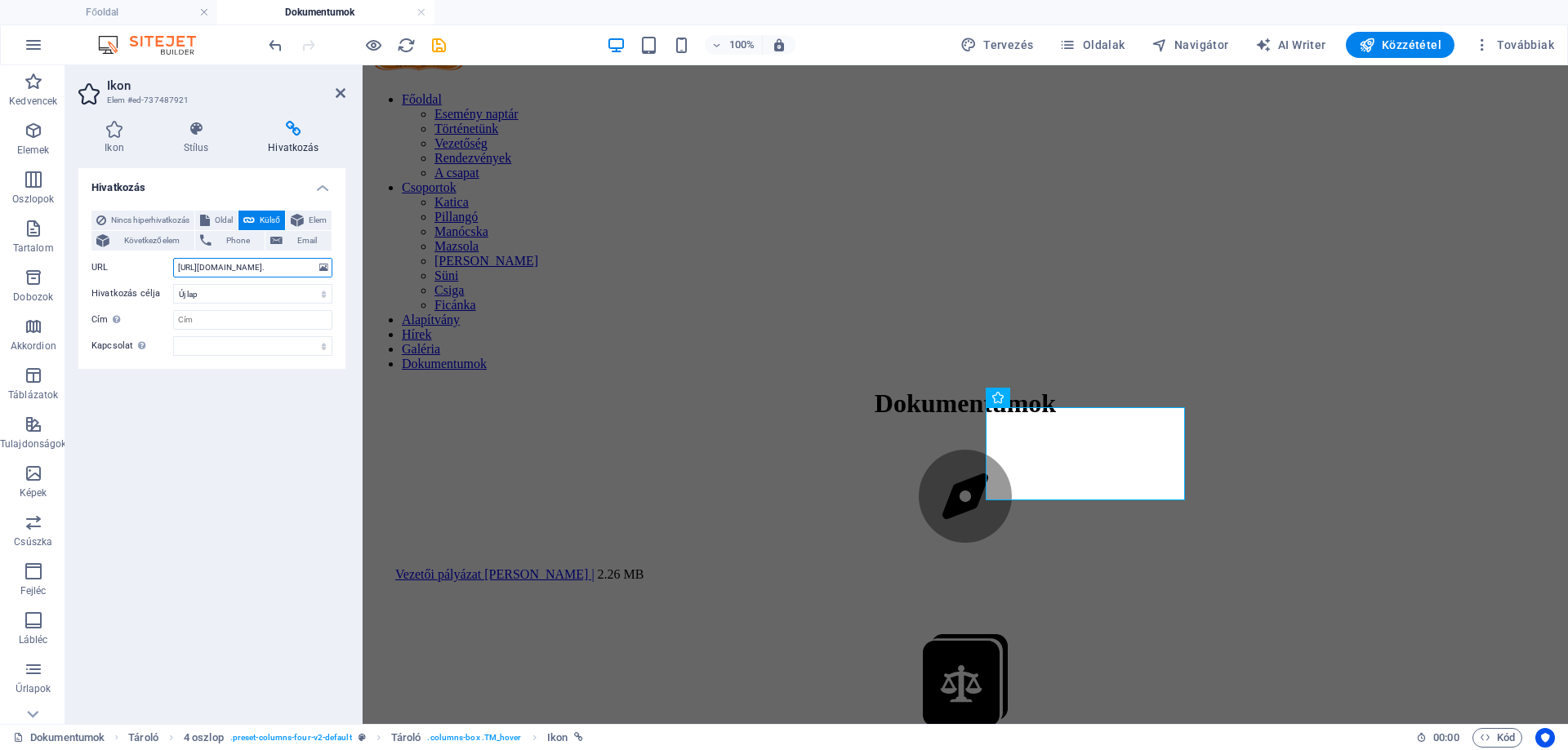
scroll to position [0, 0]
drag, startPoint x: 235, startPoint y: 269, endPoint x: 225, endPoint y: 267, distance: 10.2
click at [225, 267] on input "[URL][DOMAIN_NAME]." at bounding box center [253, 268] width 159 height 20
click at [227, 267] on input "[URL][DOMAIN_NAME]." at bounding box center [253, 268] width 159 height 20
paste input "8880524/PEDAGGIAIPROGRAM2025.-7NbT0WStzGetys963EFOAA.pdf"
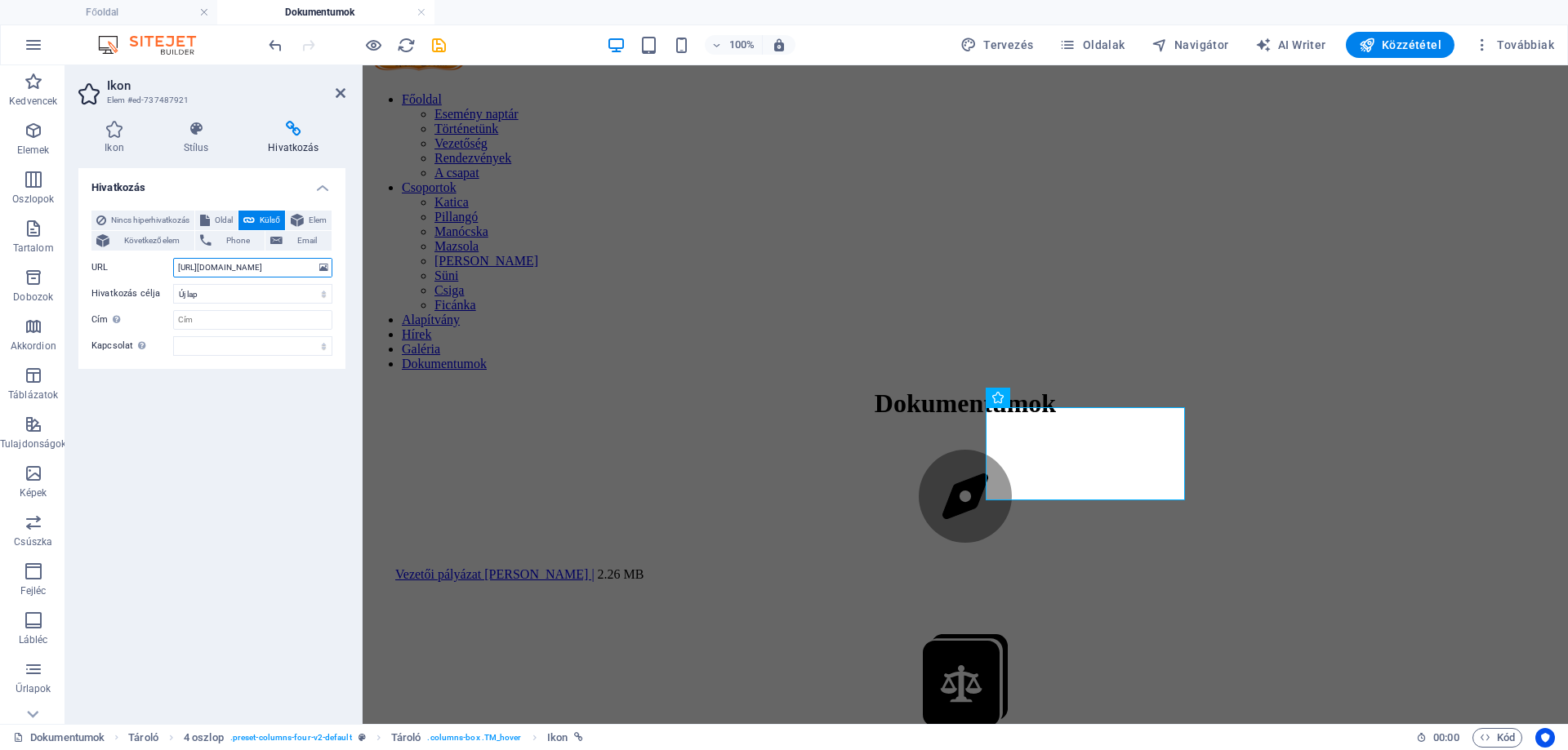
scroll to position [0, 296]
type input "[URL][DOMAIN_NAME]"
click at [433, 50] on icon "save" at bounding box center [438, 45] width 19 height 19
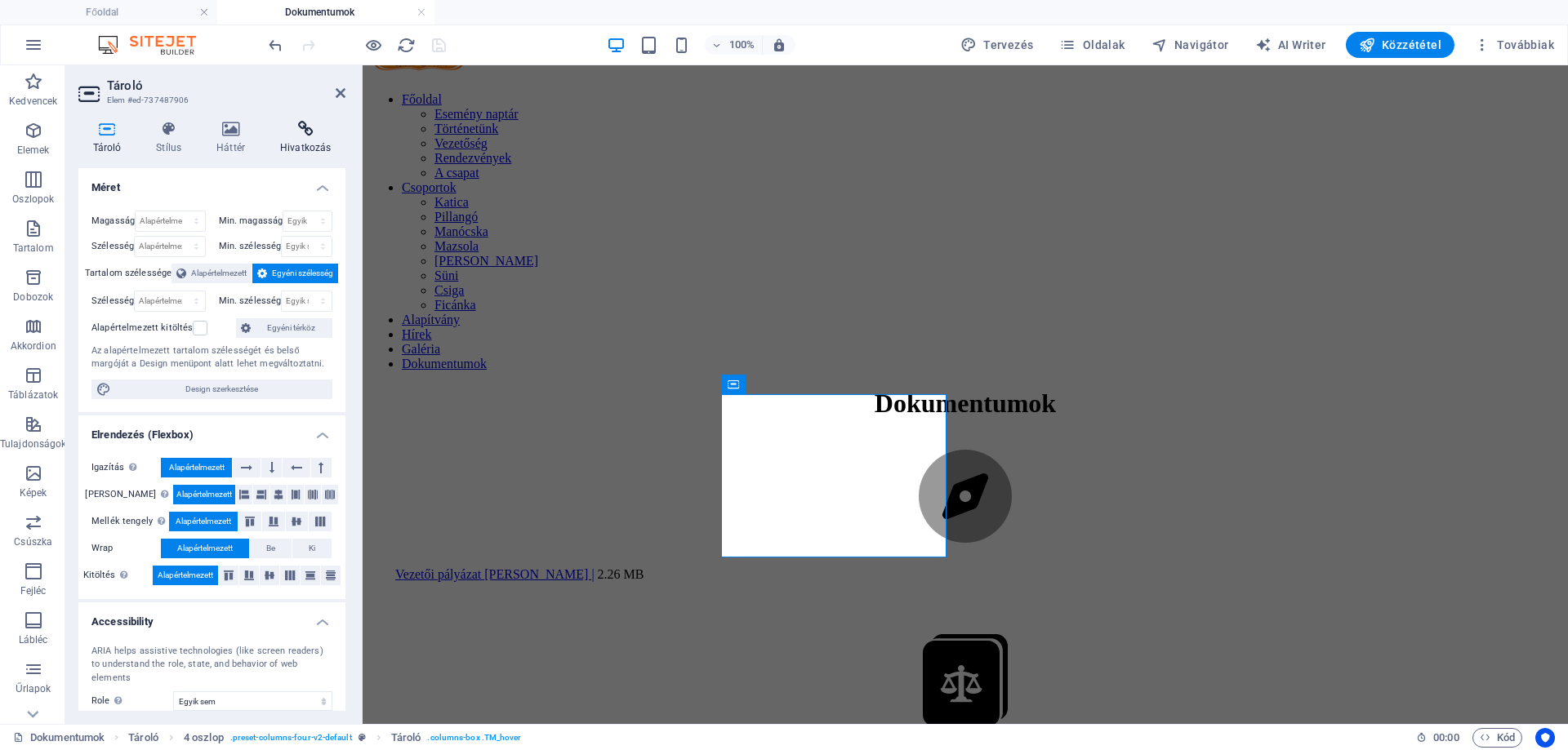
click at [310, 131] on icon at bounding box center [306, 128] width 80 height 16
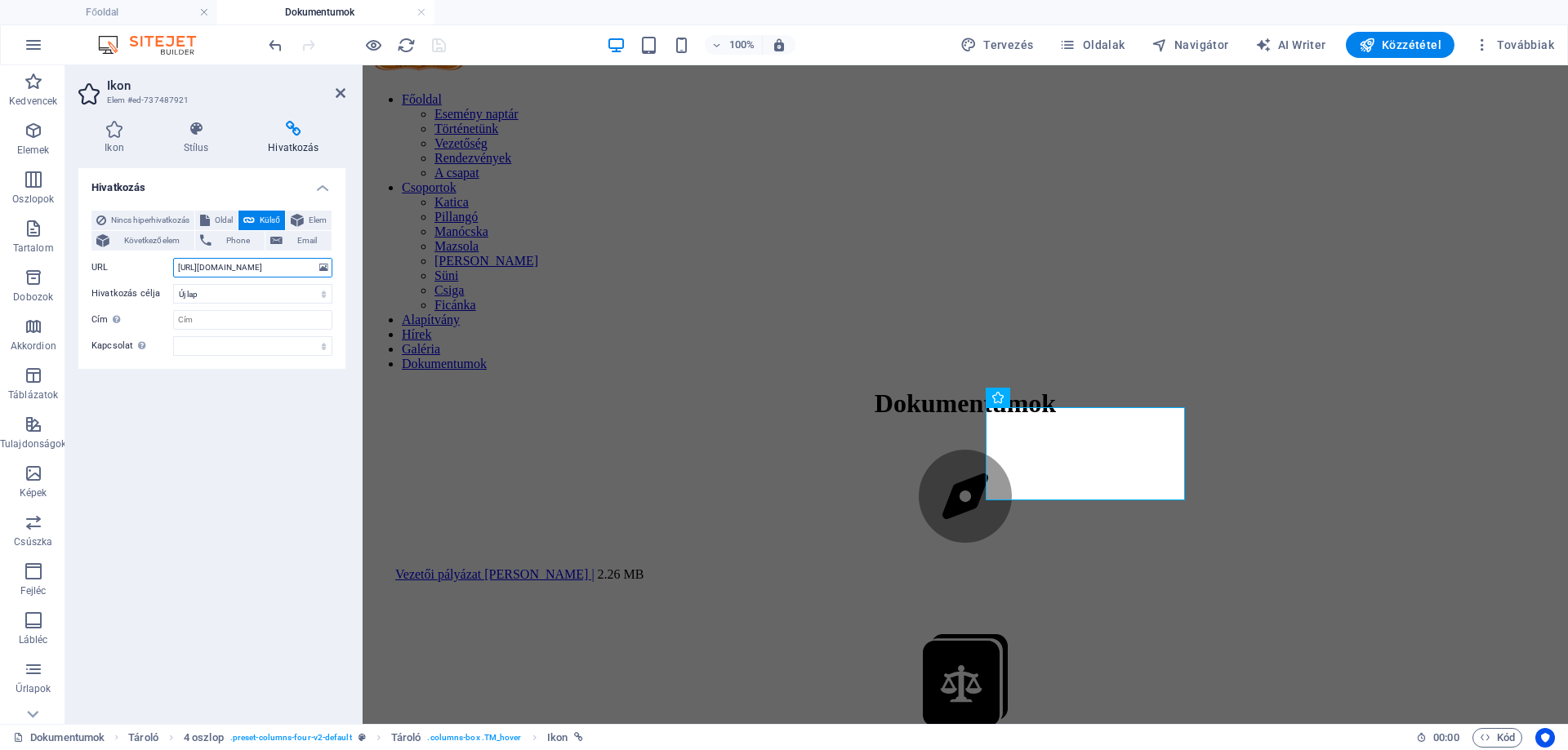
scroll to position [0, 297]
drag, startPoint x: 603, startPoint y: 336, endPoint x: 423, endPoint y: 263, distance: 194.2
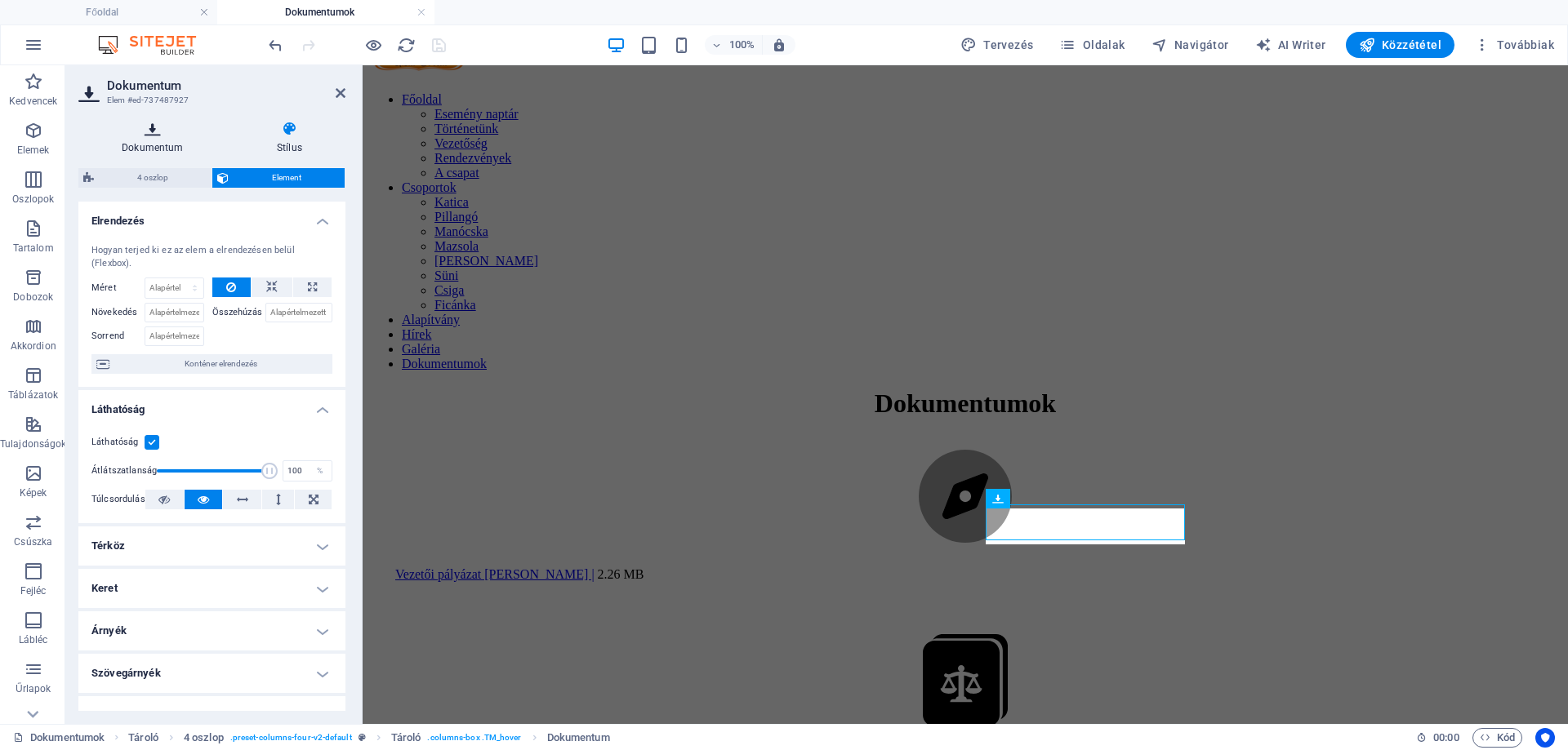
click at [138, 138] on h4 "Dokumentum" at bounding box center [156, 137] width 155 height 34
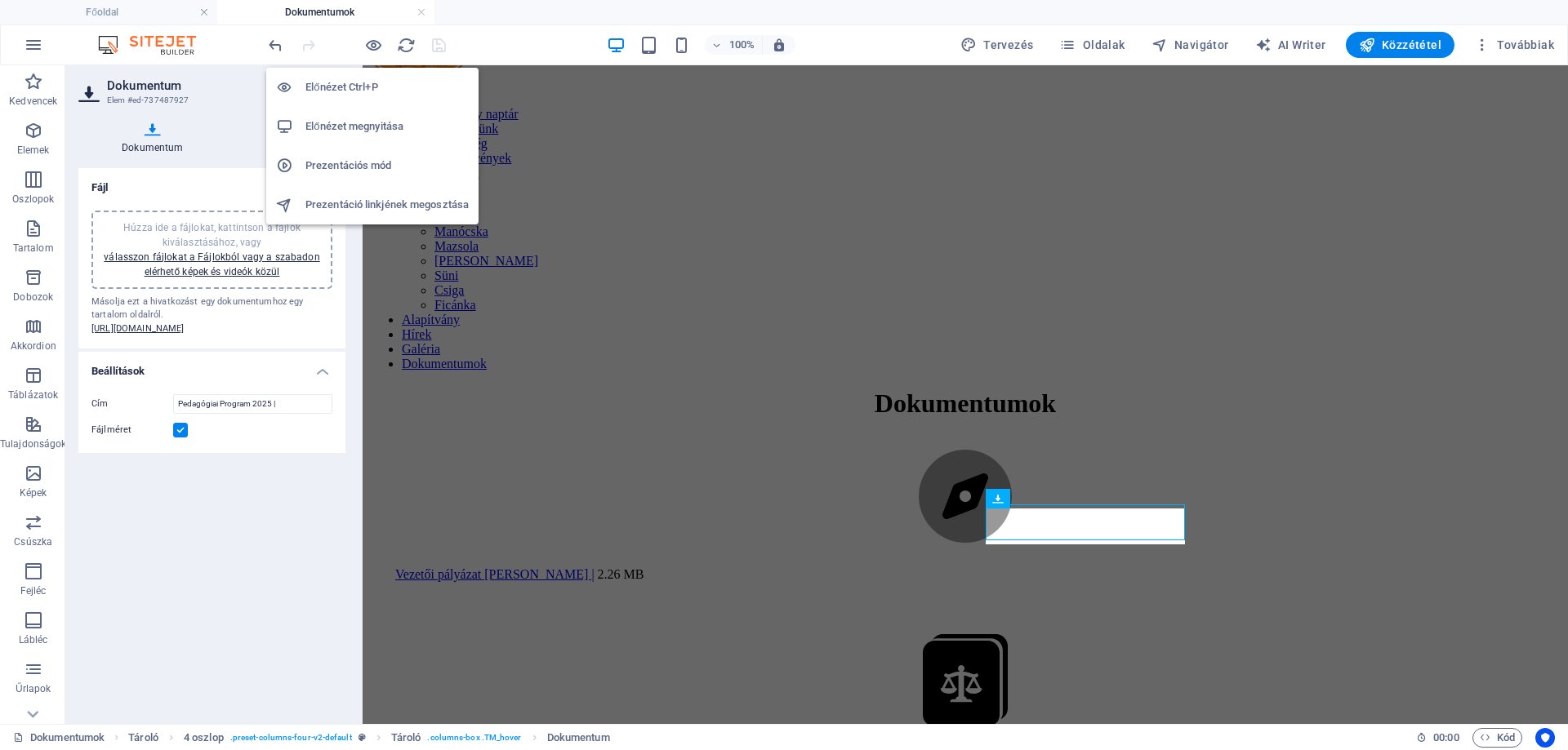
click at [342, 130] on h6 "Előnézet megnyitása" at bounding box center [388, 126] width 163 height 20
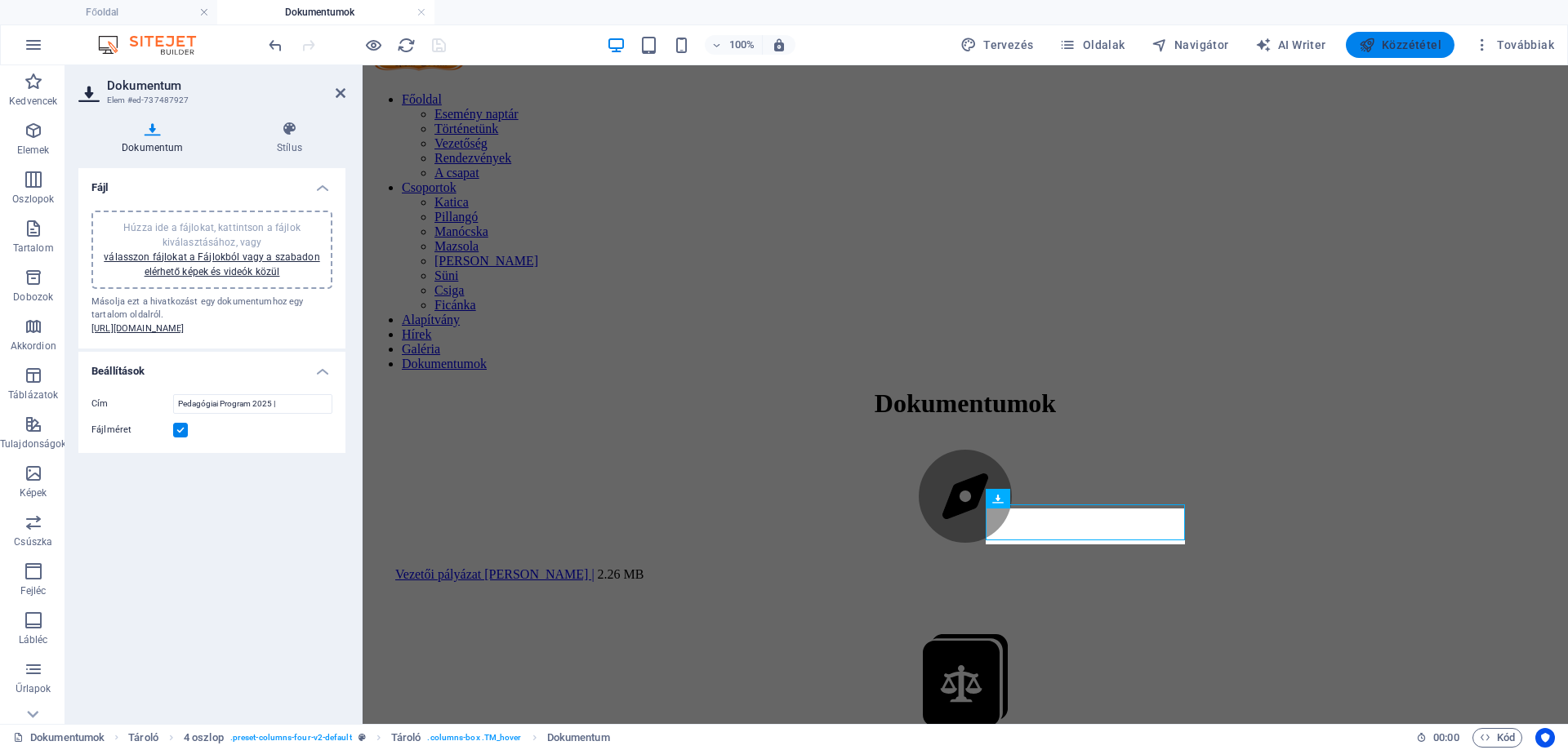
click at [1411, 48] on span "Közzététel" at bounding box center [1400, 45] width 83 height 16
